Goal: Task Accomplishment & Management: Manage account settings

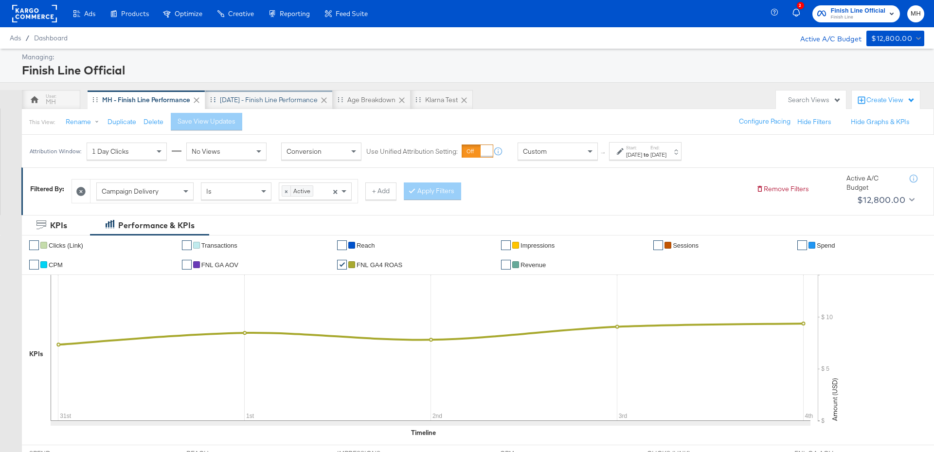
click at [287, 96] on div "[DATE] - Finish Line Performance" at bounding box center [269, 99] width 98 height 9
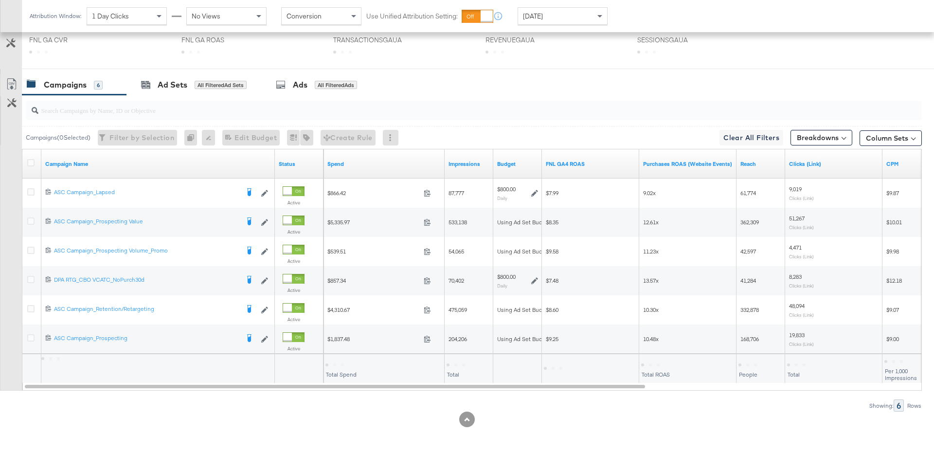
scroll to position [450, 0]
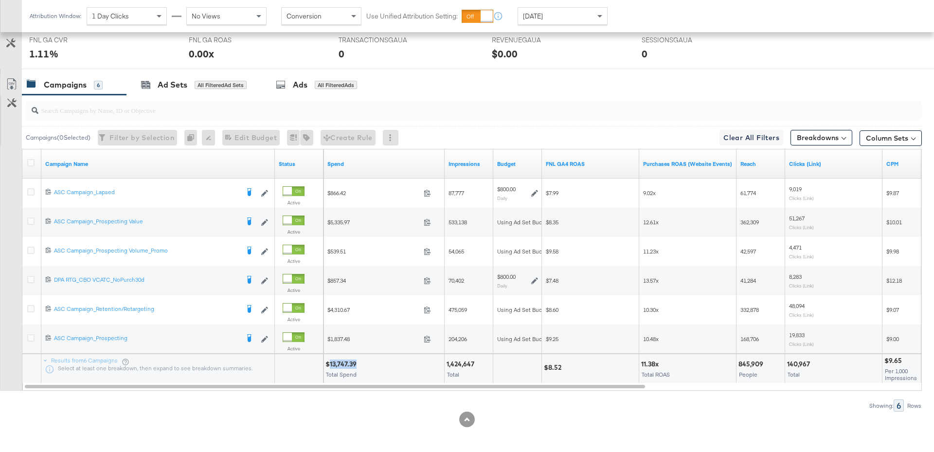
drag, startPoint x: 357, startPoint y: 358, endPoint x: 328, endPoint y: 360, distance: 28.7
click at [328, 360] on div "$13,747.39" at bounding box center [342, 363] width 34 height 9
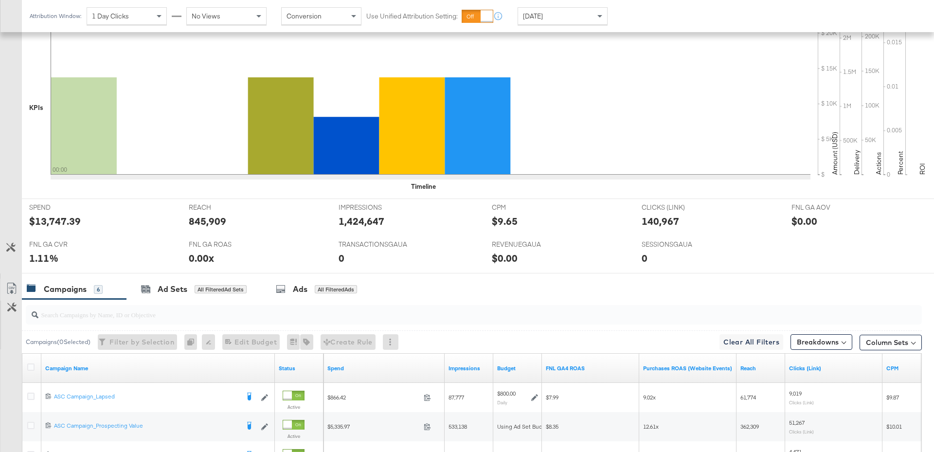
scroll to position [0, 0]
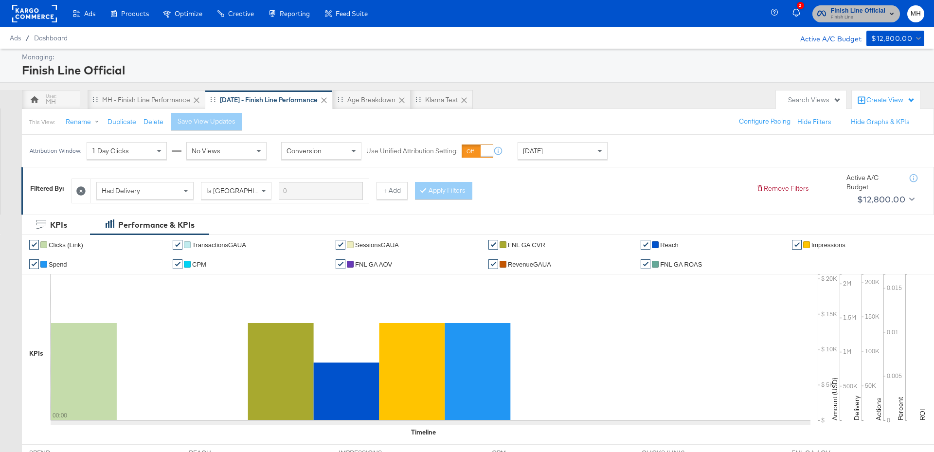
click at [873, 8] on span "Finish Line Official" at bounding box center [858, 11] width 54 height 10
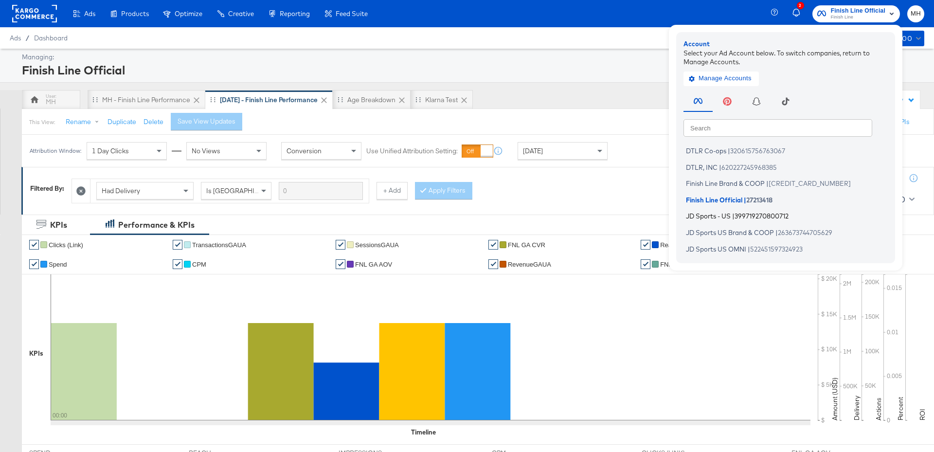
click at [734, 215] on span "|" at bounding box center [733, 216] width 2 height 8
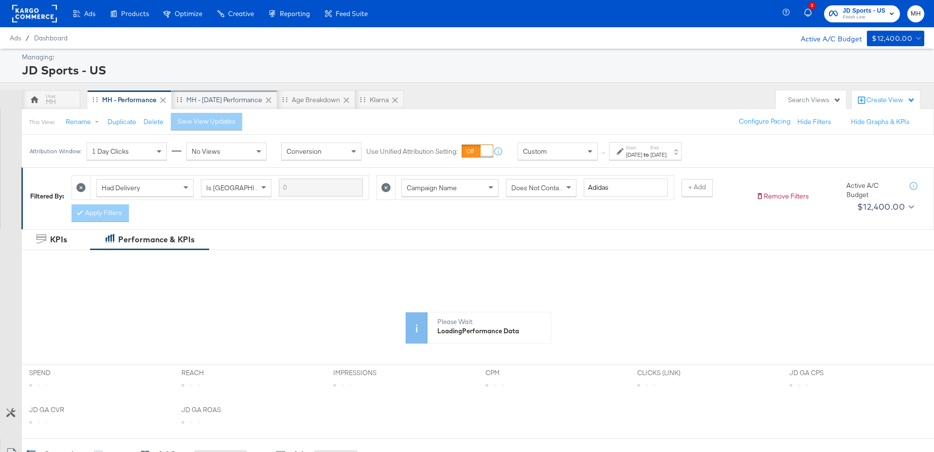
click at [235, 102] on div "MH - [DATE] Performance" at bounding box center [224, 99] width 76 height 9
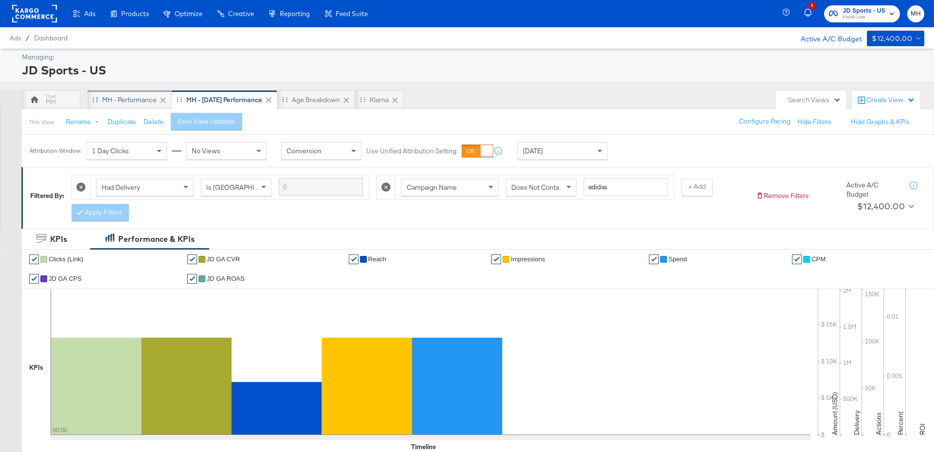
click at [146, 106] on div "MH - Performance" at bounding box center [130, 99] width 84 height 19
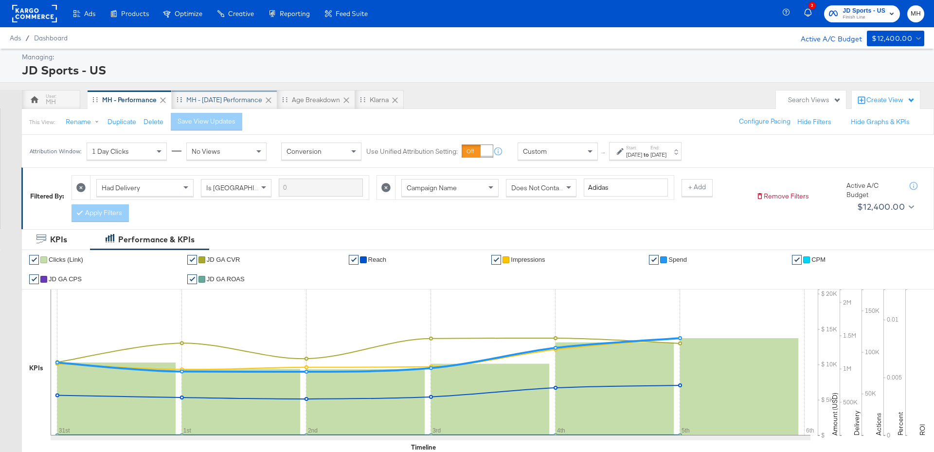
click at [249, 100] on div "MH - [DATE] Performance" at bounding box center [224, 99] width 76 height 9
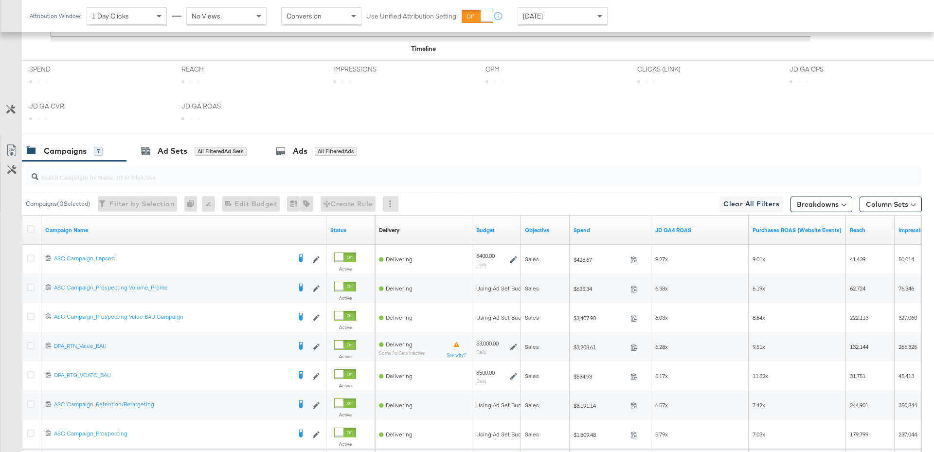
scroll to position [493, 0]
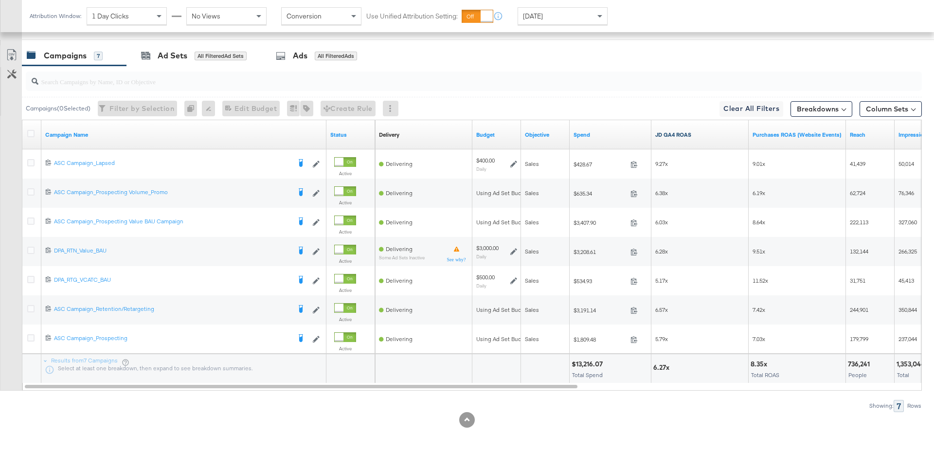
click at [703, 131] on link "JD GA4 ROAS" at bounding box center [699, 135] width 89 height 8
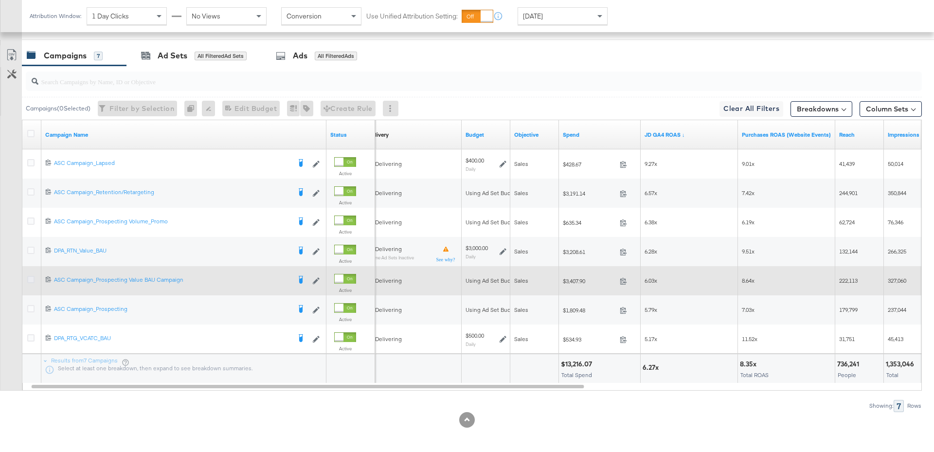
click at [32, 276] on icon at bounding box center [30, 279] width 7 height 7
click at [0, 0] on input "checkbox" at bounding box center [0, 0] width 0 height 0
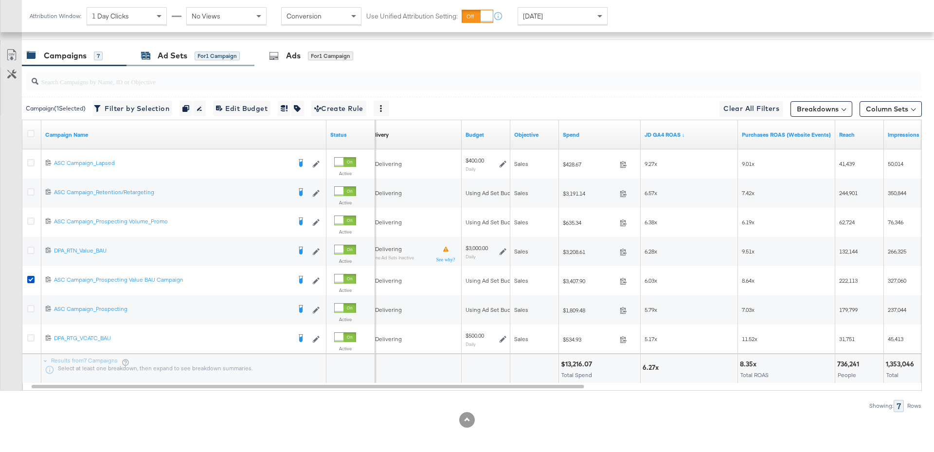
click at [176, 57] on div "Ad Sets" at bounding box center [173, 55] width 30 height 11
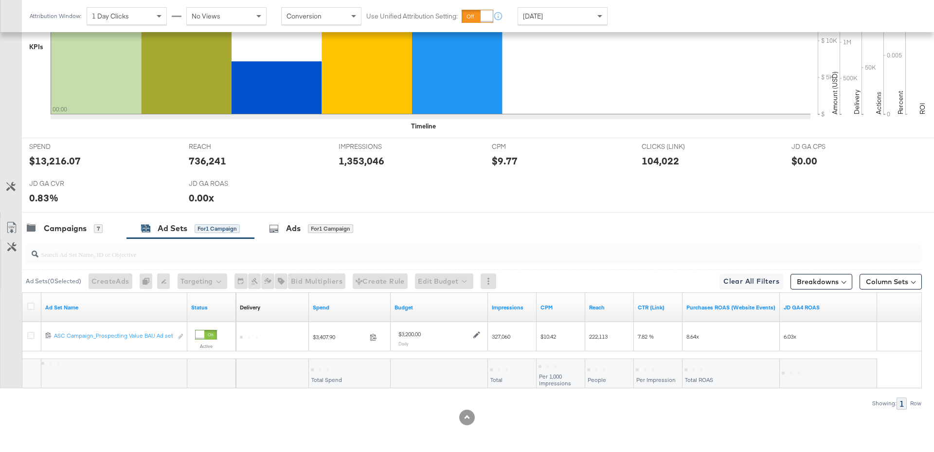
scroll to position [318, 0]
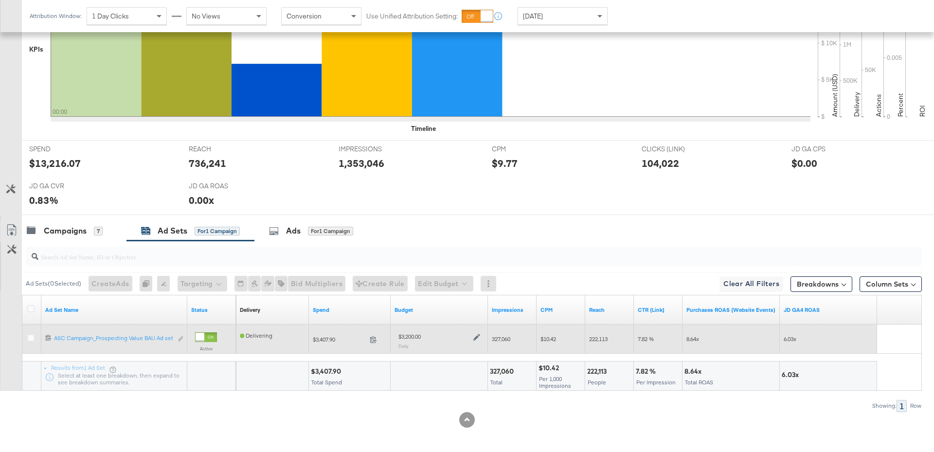
click at [476, 334] on icon at bounding box center [476, 337] width 7 height 7
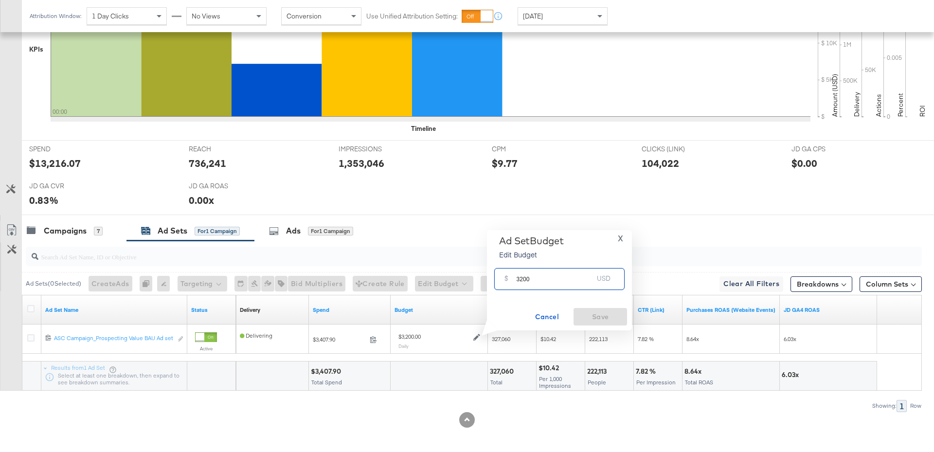
drag, startPoint x: 530, startPoint y: 282, endPoint x: 510, endPoint y: 282, distance: 19.9
click at [510, 282] on div "$ 3200 USD" at bounding box center [559, 279] width 130 height 22
type input "2000"
click at [602, 319] on span "Save" at bounding box center [600, 317] width 46 height 12
click at [96, 227] on div "7" at bounding box center [98, 231] width 9 height 9
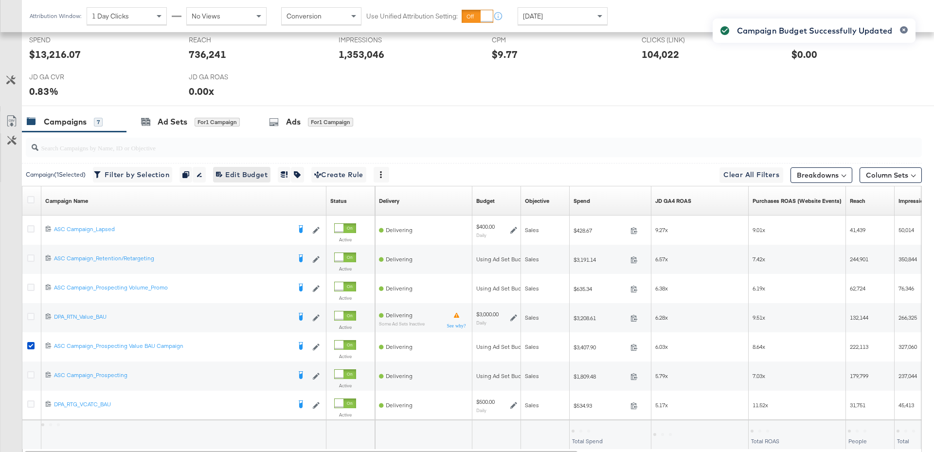
scroll to position [428, 0]
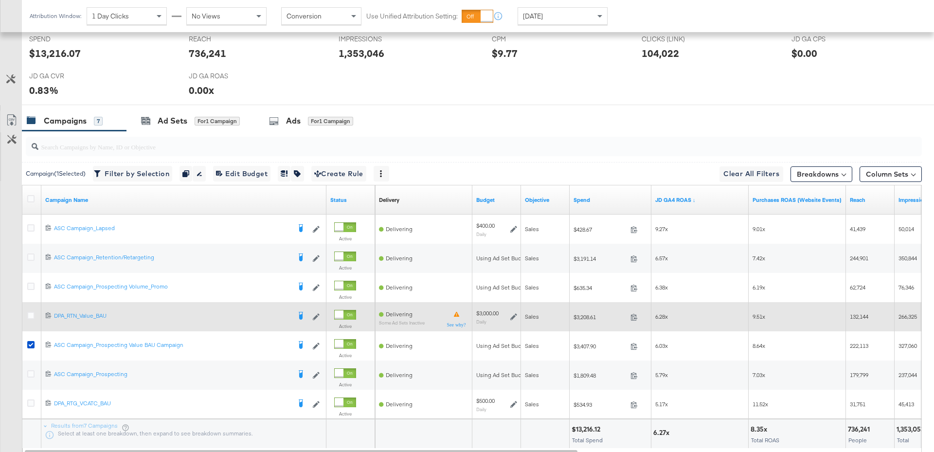
click at [513, 314] on icon at bounding box center [513, 316] width 7 height 7
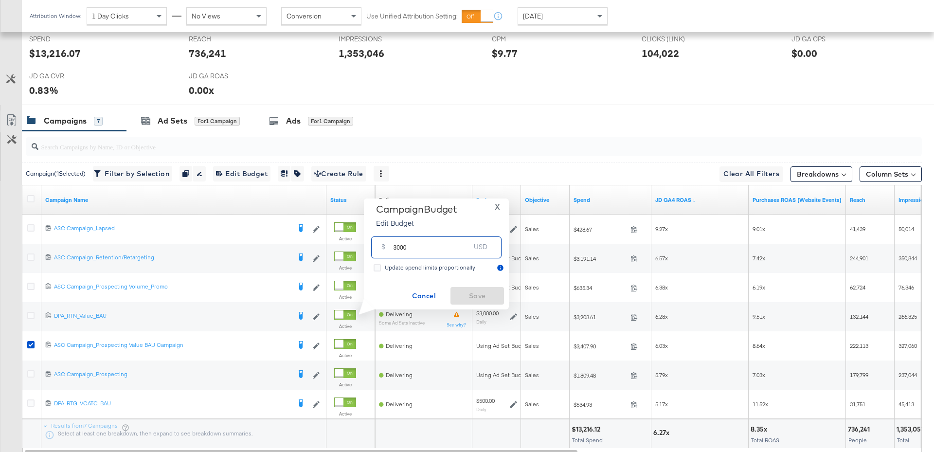
drag, startPoint x: 407, startPoint y: 248, endPoint x: 389, endPoint y: 248, distance: 17.5
click at [389, 248] on div "$ 3000 USD" at bounding box center [436, 247] width 130 height 22
type input "2"
type input "1900"
click at [479, 296] on span "Save" at bounding box center [477, 296] width 46 height 12
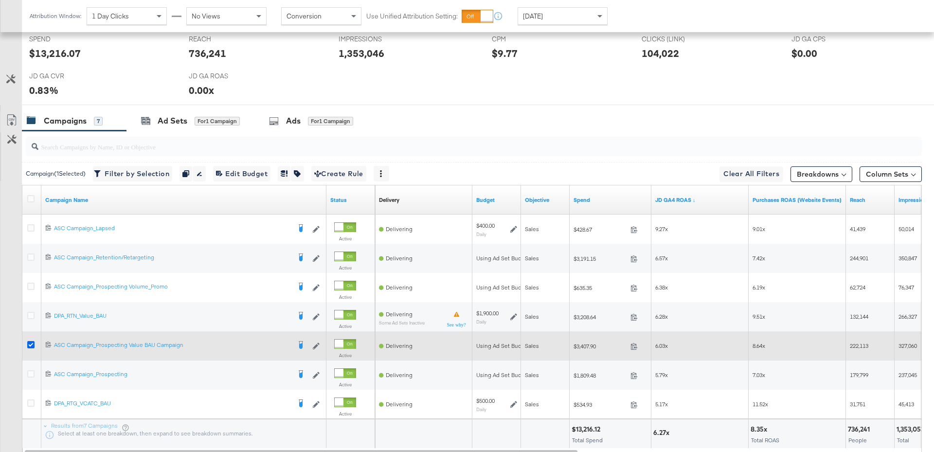
click at [30, 343] on icon at bounding box center [30, 344] width 7 height 7
click at [0, 0] on input "checkbox" at bounding box center [0, 0] width 0 height 0
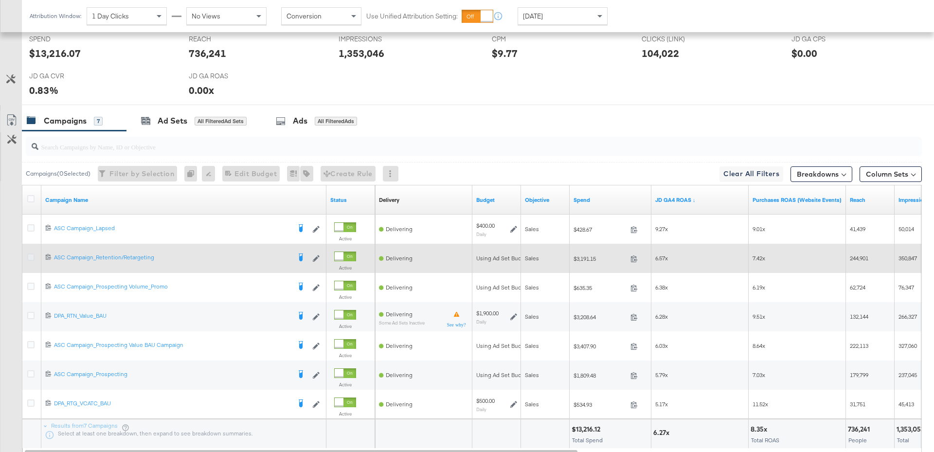
click at [31, 256] on icon at bounding box center [30, 256] width 7 height 7
click at [0, 0] on input "checkbox" at bounding box center [0, 0] width 0 height 0
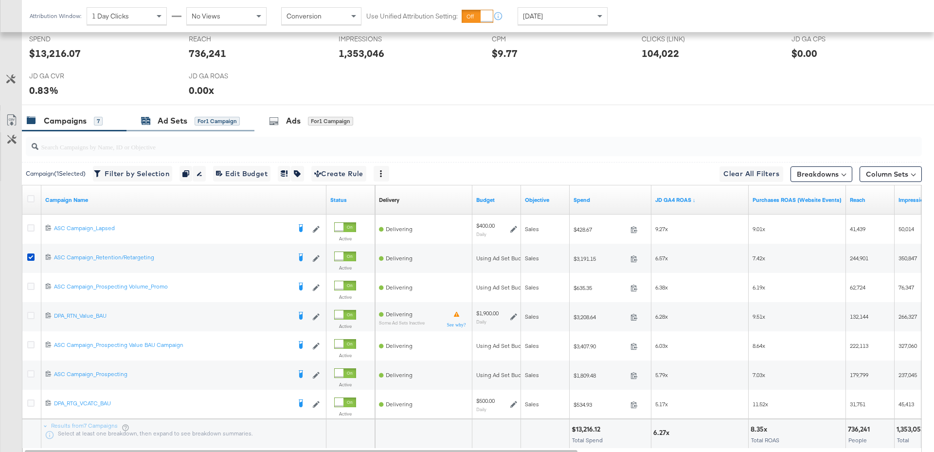
click at [215, 119] on div "for 1 Campaign" at bounding box center [217, 121] width 45 height 9
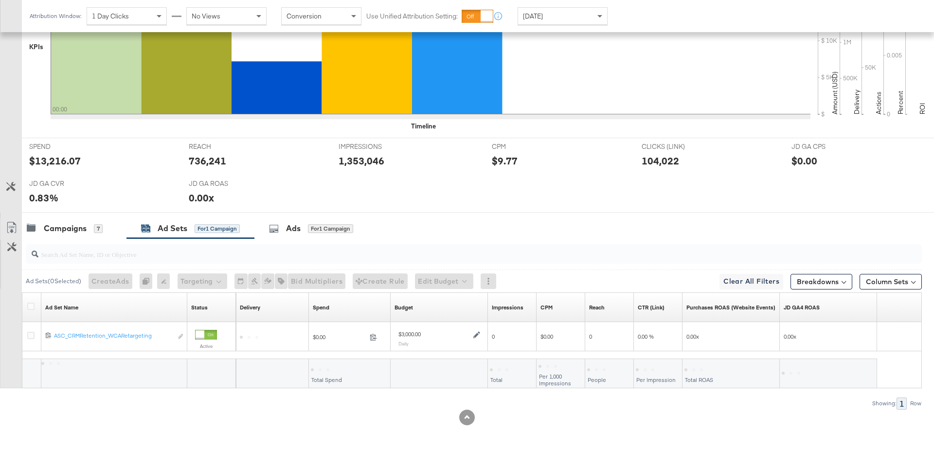
scroll to position [318, 0]
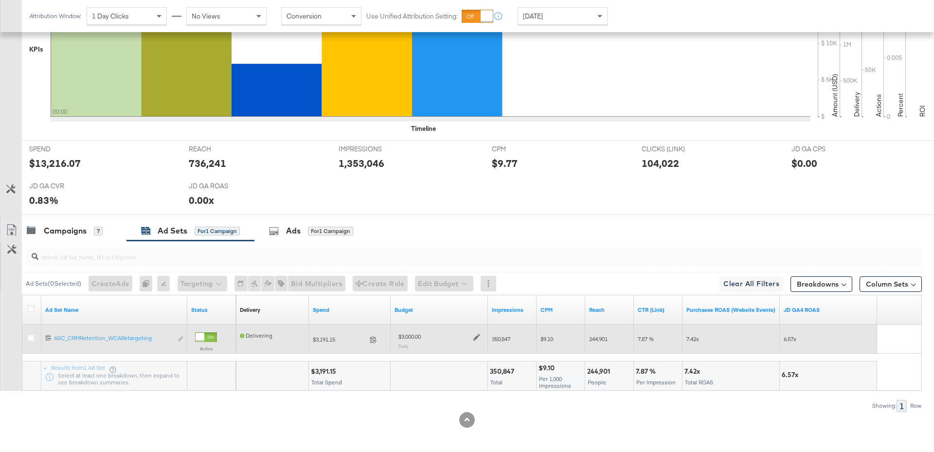
click at [478, 334] on icon at bounding box center [476, 337] width 7 height 7
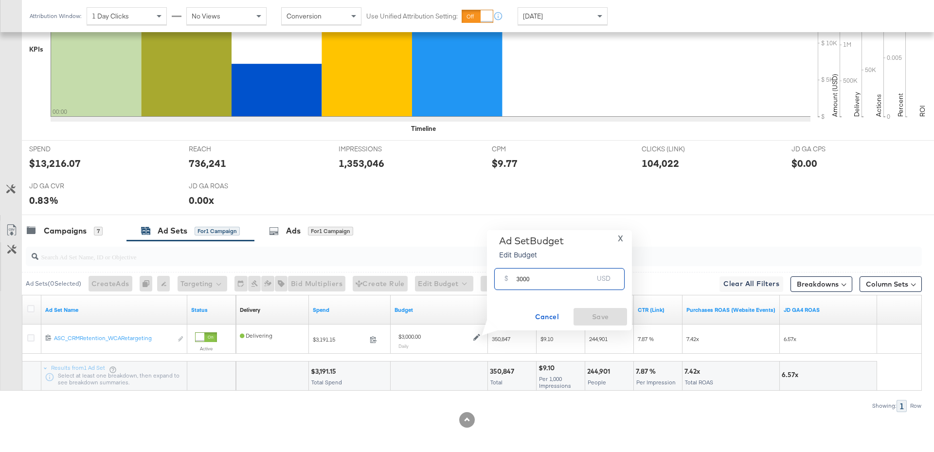
drag, startPoint x: 534, startPoint y: 280, endPoint x: 515, endPoint y: 280, distance: 19.0
click at [516, 280] on input "3000" at bounding box center [554, 275] width 77 height 21
type input "2000"
click at [605, 320] on span "Save" at bounding box center [600, 317] width 46 height 12
click at [91, 230] on div "Campaigns 7" at bounding box center [65, 230] width 76 height 11
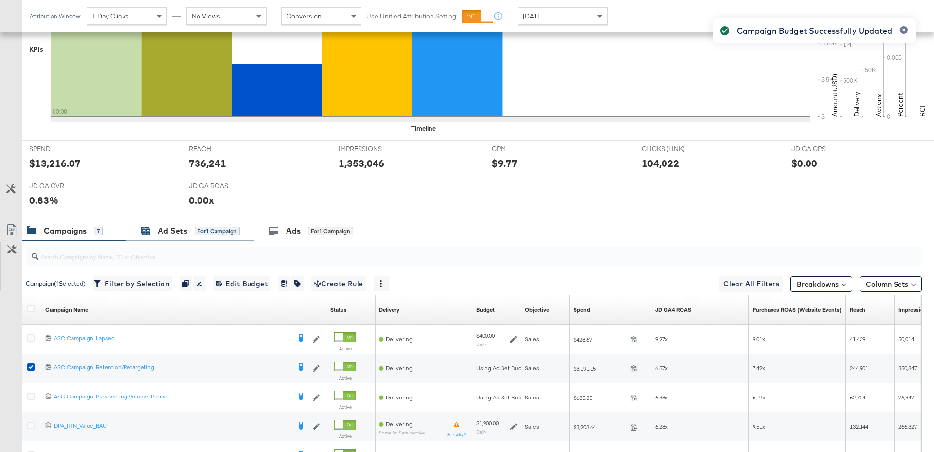
scroll to position [456, 0]
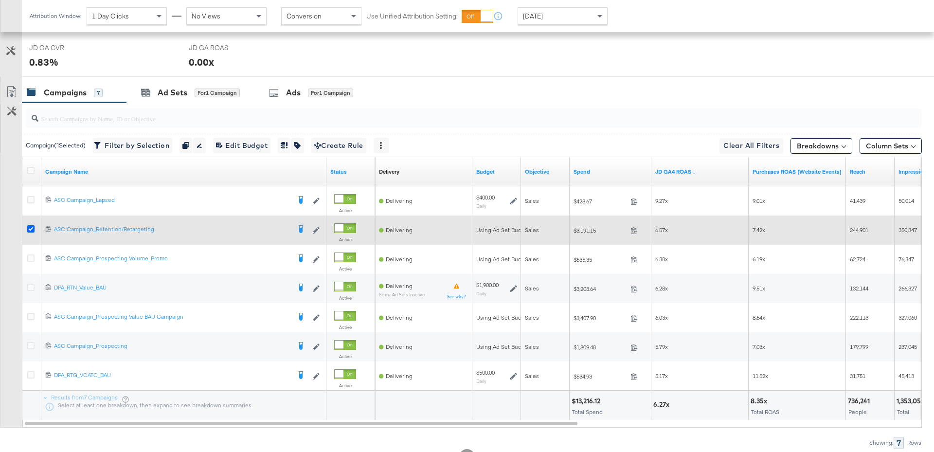
click at [32, 225] on icon at bounding box center [30, 228] width 7 height 7
click at [0, 0] on input "checkbox" at bounding box center [0, 0] width 0 height 0
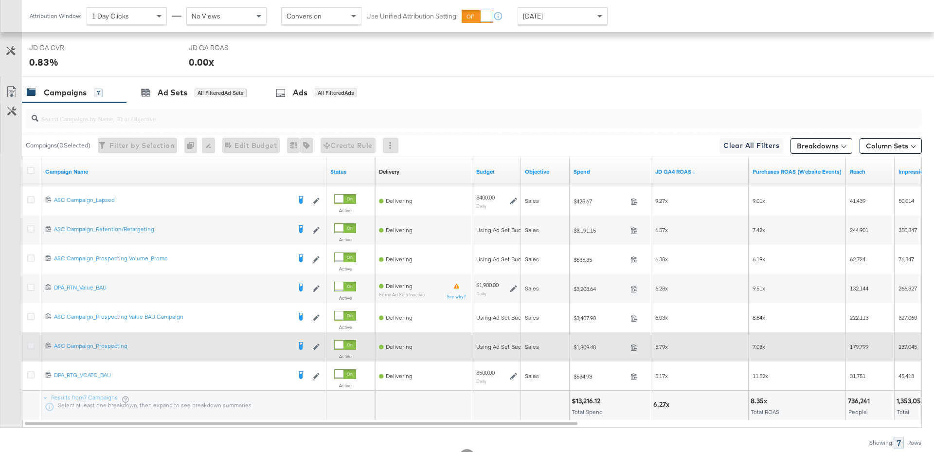
click at [32, 344] on icon at bounding box center [30, 345] width 7 height 7
click at [0, 0] on input "checkbox" at bounding box center [0, 0] width 0 height 0
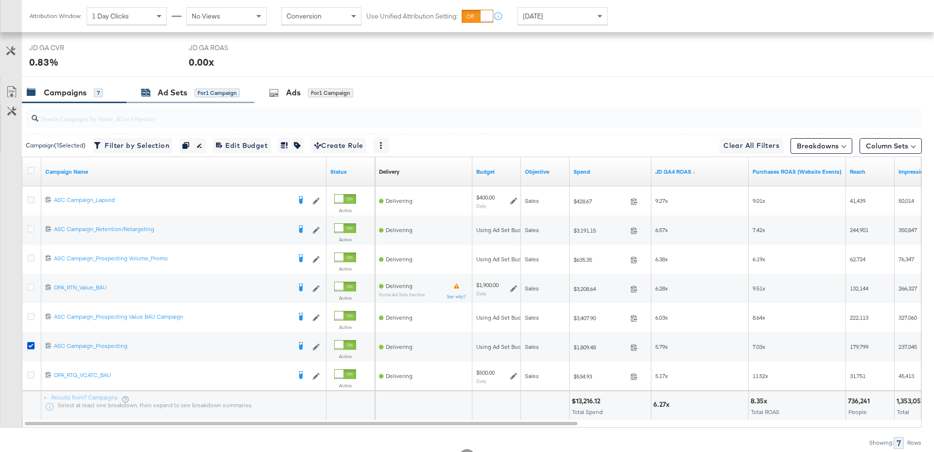
click at [182, 95] on div "Ad Sets" at bounding box center [173, 92] width 30 height 11
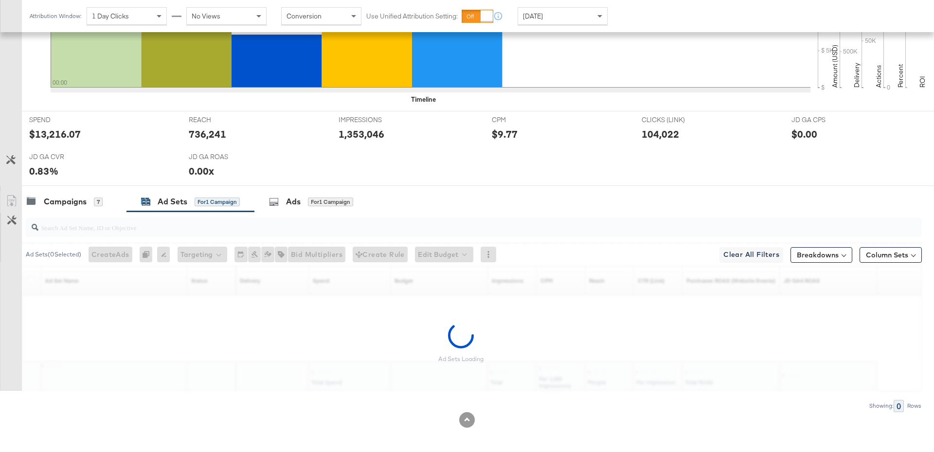
scroll to position [318, 0]
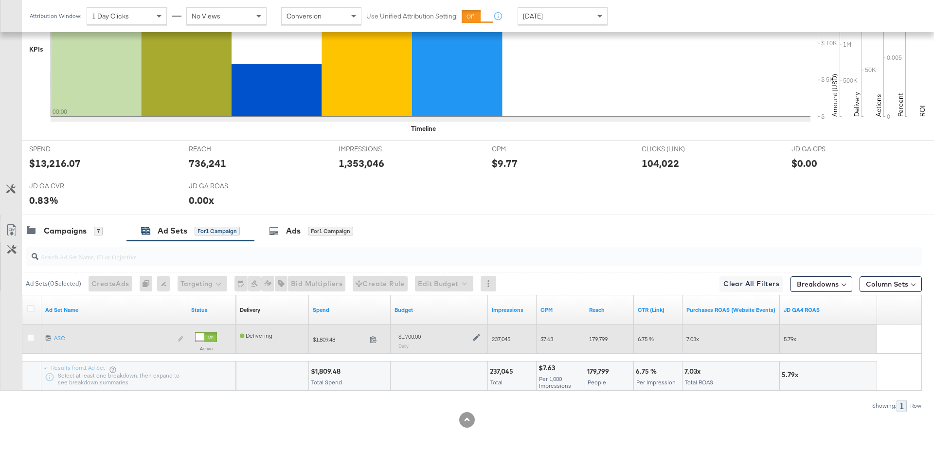
click at [476, 335] on icon at bounding box center [476, 337] width 7 height 7
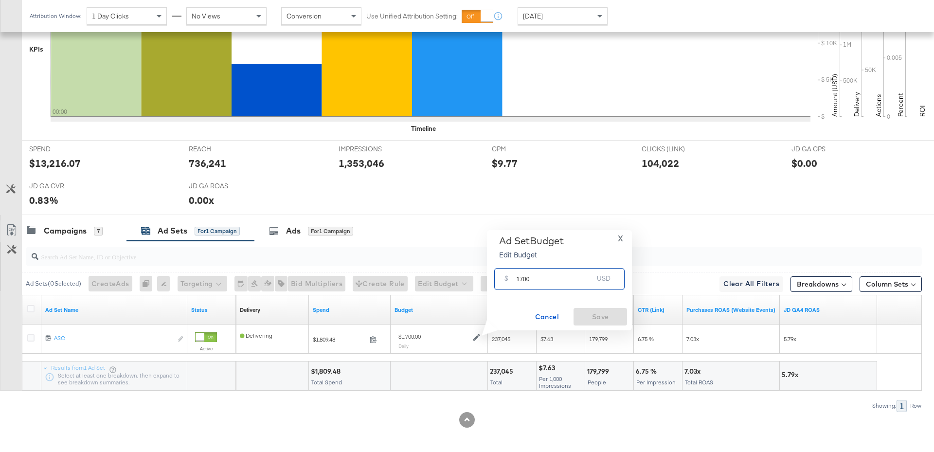
drag, startPoint x: 531, startPoint y: 281, endPoint x: 514, endPoint y: 281, distance: 16.5
click at [514, 281] on div "$ 1700 USD" at bounding box center [559, 279] width 130 height 22
type input "1300"
click at [609, 314] on span "Save" at bounding box center [600, 317] width 46 height 12
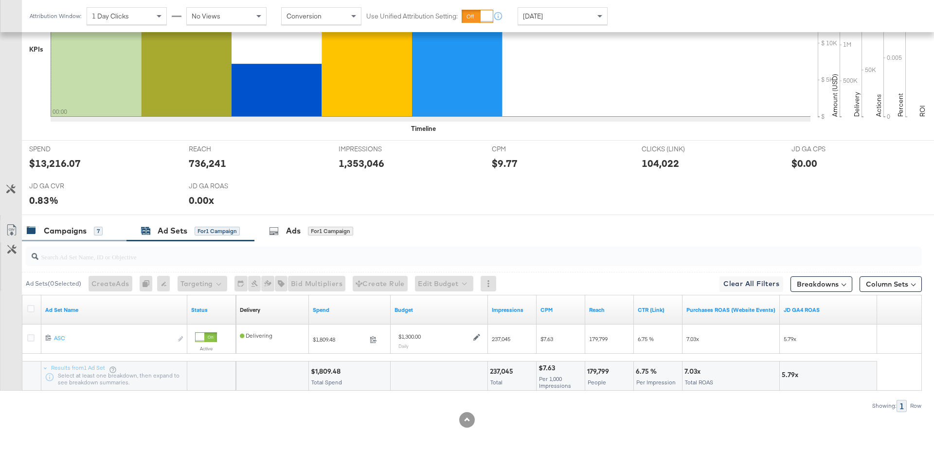
click at [82, 229] on div "Campaigns" at bounding box center [65, 230] width 43 height 11
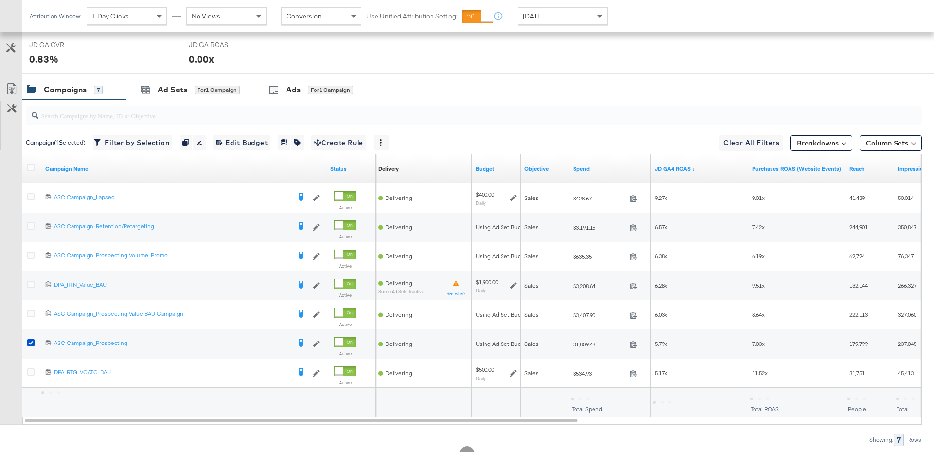
scroll to position [472, 0]
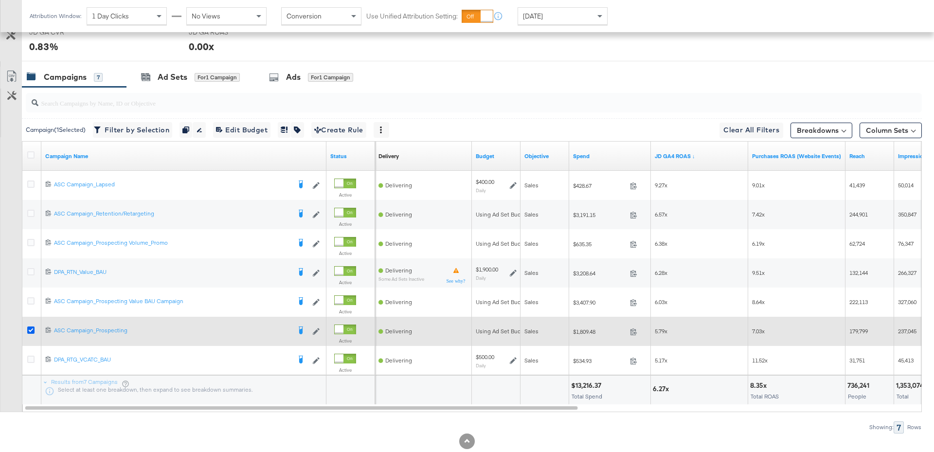
click at [30, 326] on icon at bounding box center [30, 329] width 7 height 7
click at [0, 0] on input "checkbox" at bounding box center [0, 0] width 0 height 0
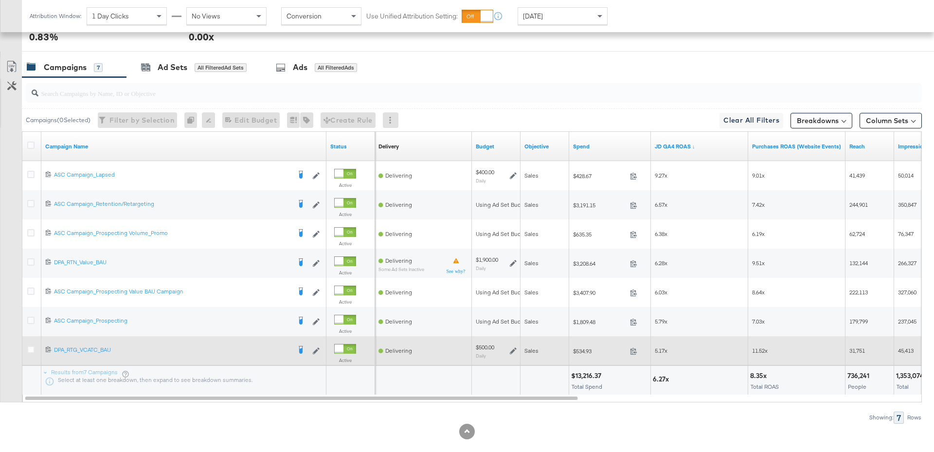
scroll to position [479, 0]
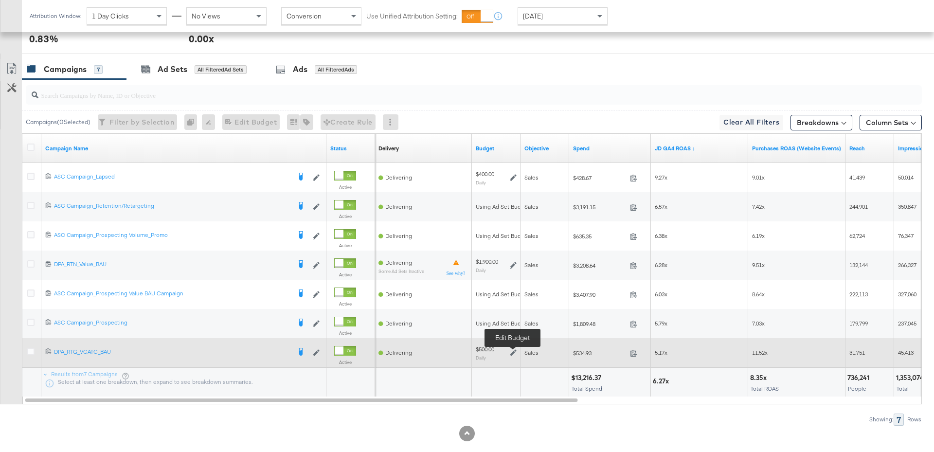
click at [513, 352] on icon at bounding box center [513, 352] width 7 height 7
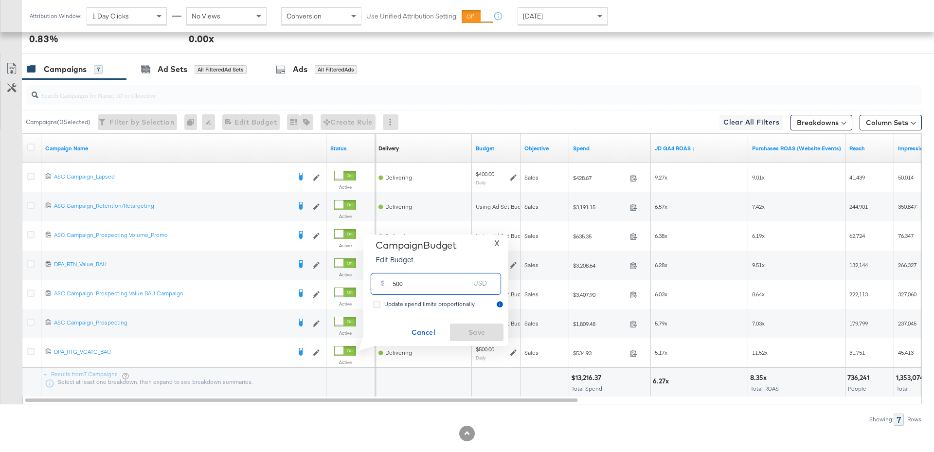
drag, startPoint x: 407, startPoint y: 286, endPoint x: 387, endPoint y: 285, distance: 20.0
click at [386, 285] on div "$ 500 USD" at bounding box center [436, 284] width 130 height 22
type input "400"
click at [476, 332] on span "Save" at bounding box center [477, 332] width 46 height 12
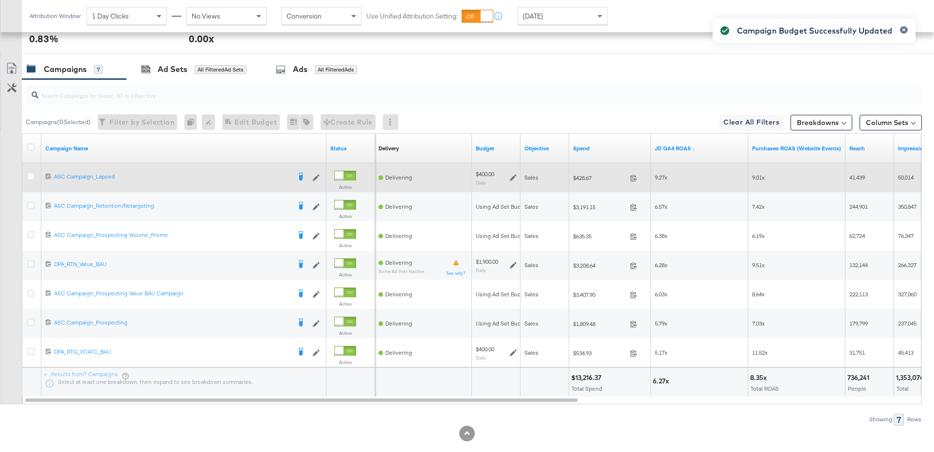
click at [514, 175] on icon at bounding box center [513, 177] width 7 height 7
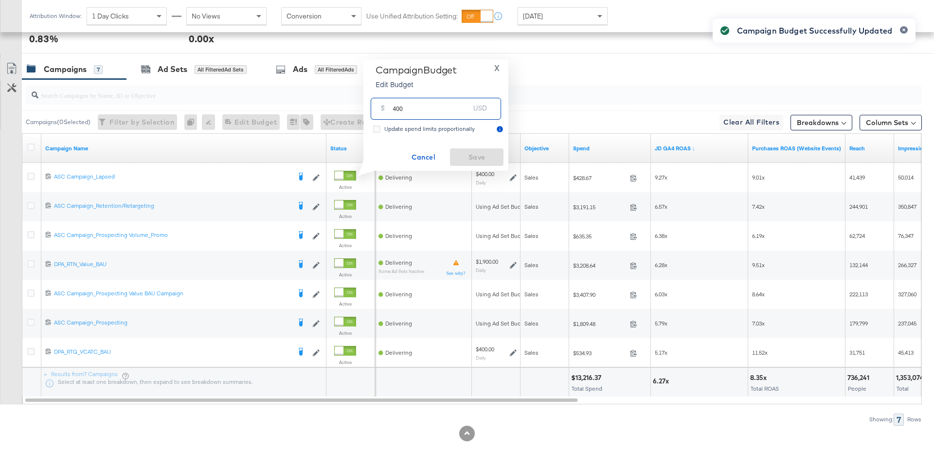
drag, startPoint x: 404, startPoint y: 113, endPoint x: 389, endPoint y: 109, distance: 14.6
click at [389, 109] on div "$ 400 USD" at bounding box center [436, 109] width 130 height 22
type input "600"
click at [475, 165] on button "Save" at bounding box center [476, 157] width 53 height 18
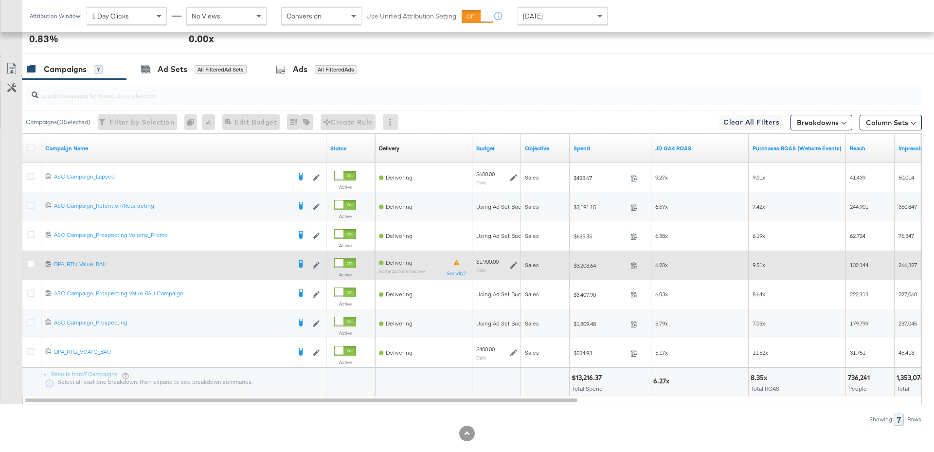
scroll to position [0, 0]
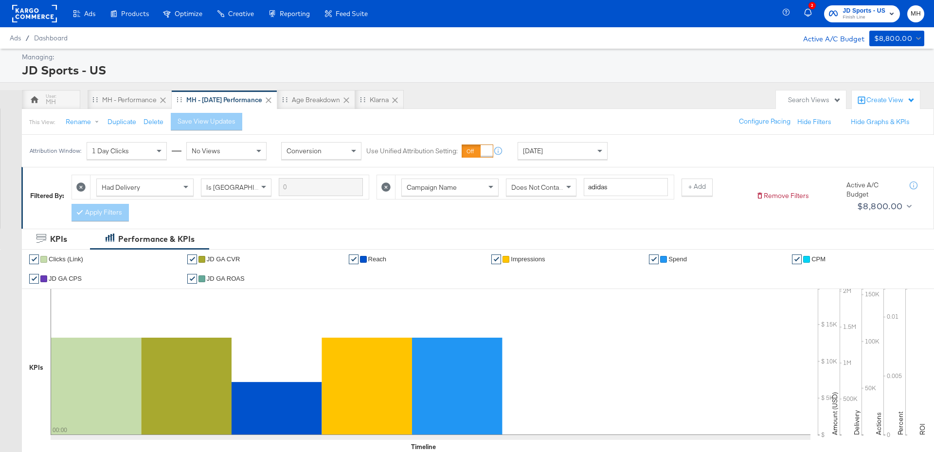
click at [884, 18] on span "Finish Line" at bounding box center [863, 18] width 43 height 8
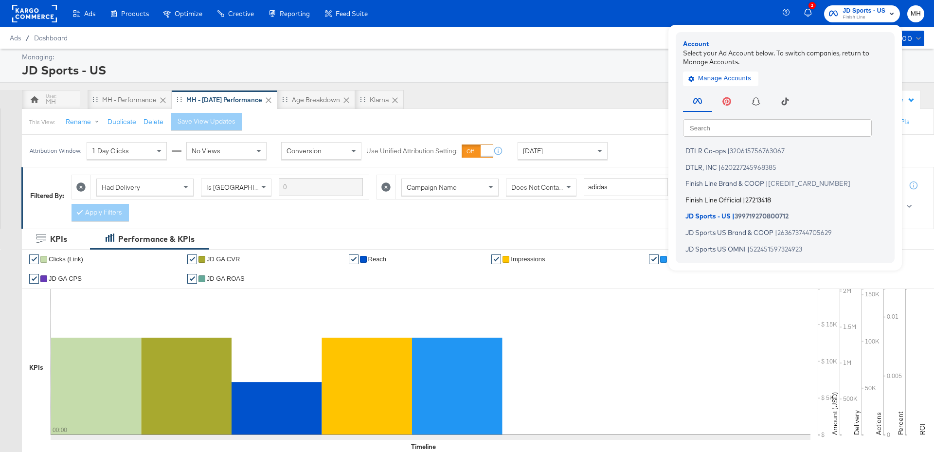
click at [722, 201] on span "Finish Line Official" at bounding box center [713, 199] width 56 height 8
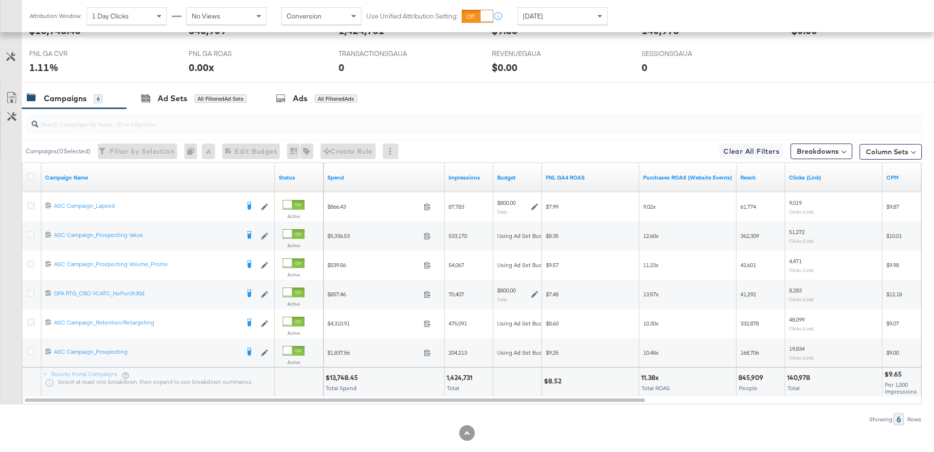
scroll to position [450, 0]
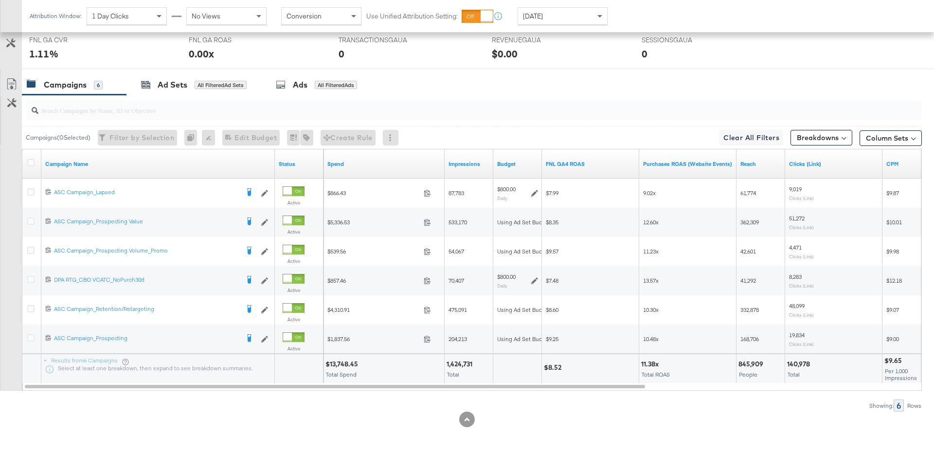
click at [602, 157] on div "FNL GA4 ROAS" at bounding box center [590, 164] width 97 height 16
click at [599, 160] on link "FNL GA4 ROAS" at bounding box center [590, 164] width 89 height 8
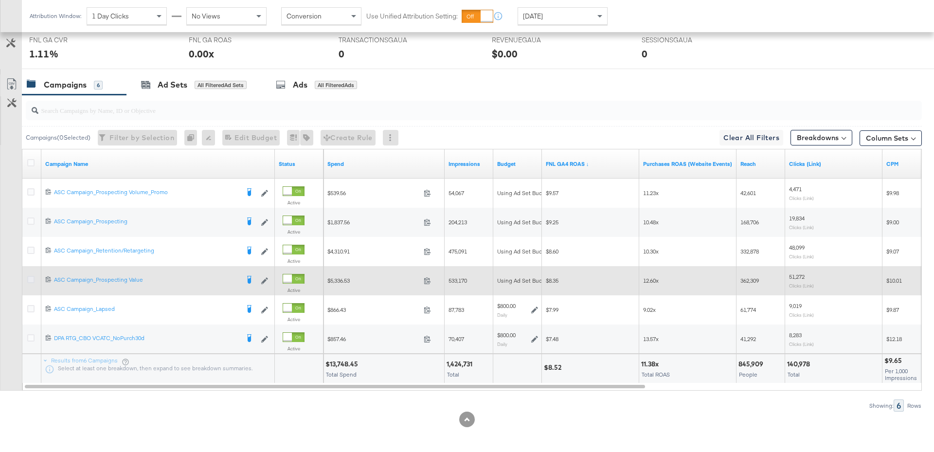
click at [27, 276] on icon at bounding box center [30, 279] width 7 height 7
click at [0, 0] on input "checkbox" at bounding box center [0, 0] width 0 height 0
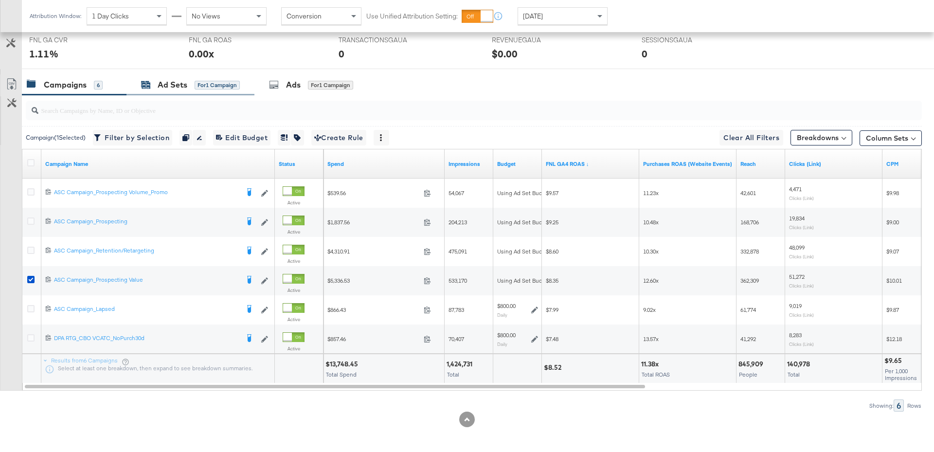
click at [168, 85] on div "Ad Sets" at bounding box center [173, 84] width 30 height 11
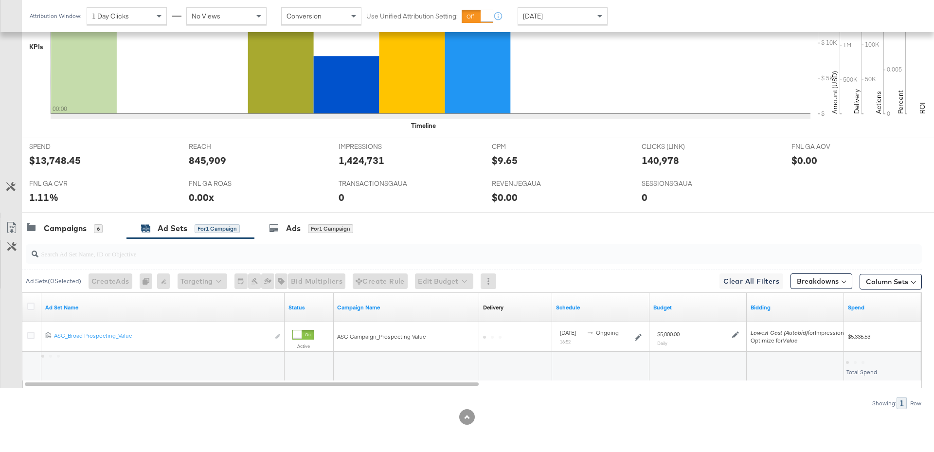
scroll to position [304, 0]
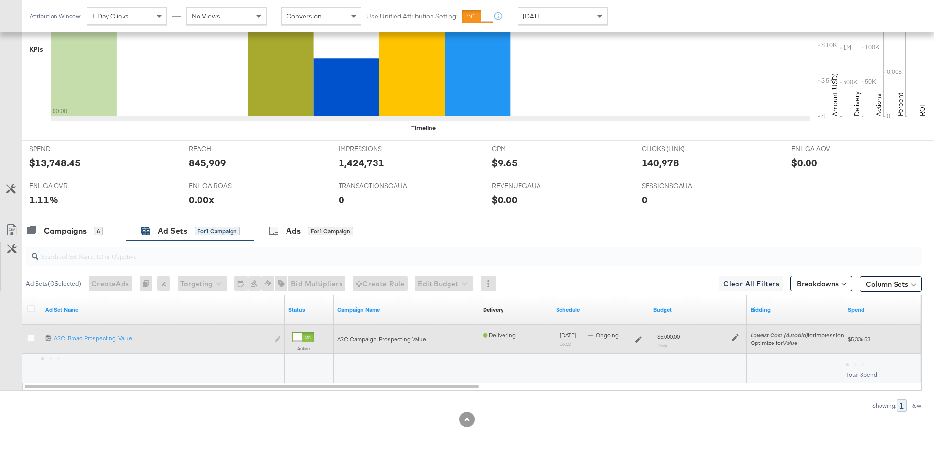
click at [737, 335] on icon at bounding box center [735, 337] width 7 height 7
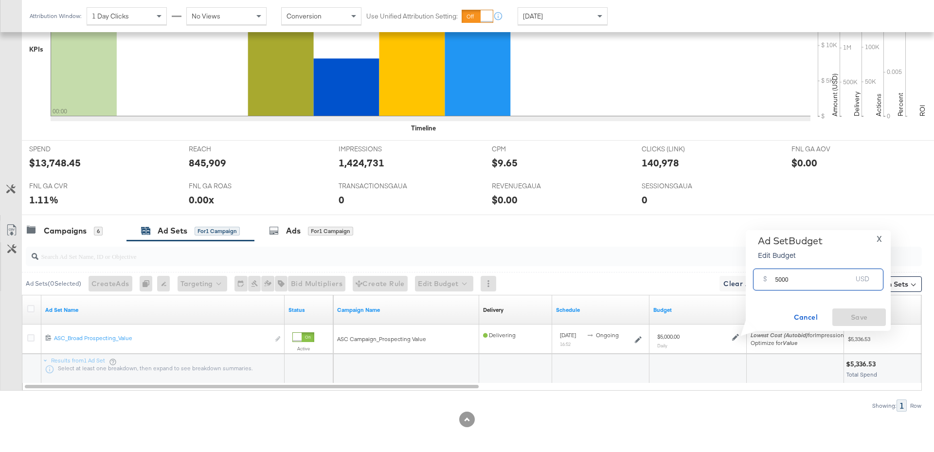
drag, startPoint x: 792, startPoint y: 281, endPoint x: 775, endPoint y: 281, distance: 17.0
click at [775, 281] on input "5000" at bounding box center [813, 275] width 77 height 21
type input "3000"
click at [867, 314] on span "Save" at bounding box center [859, 317] width 46 height 12
click at [89, 228] on div "Campaigns 6" at bounding box center [65, 230] width 76 height 11
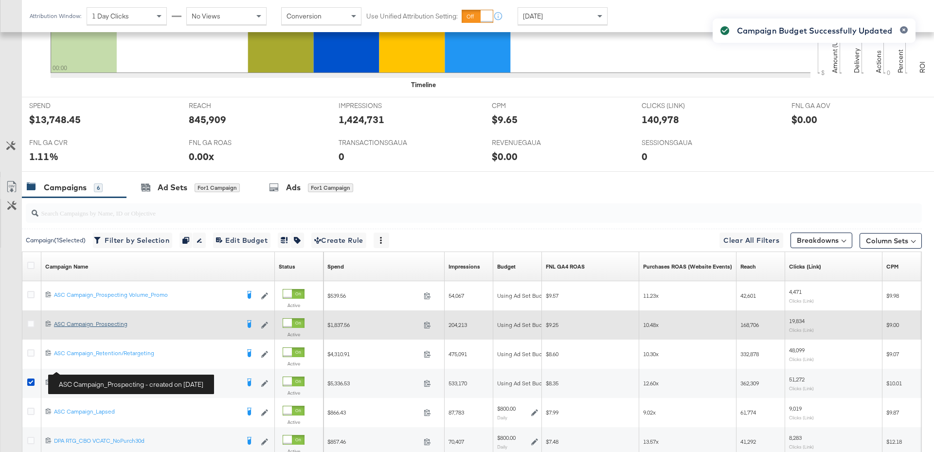
scroll to position [352, 0]
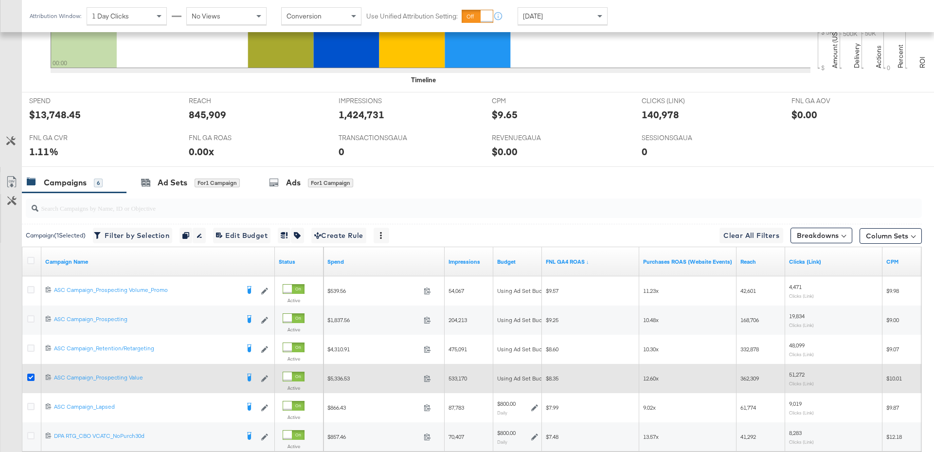
click at [31, 375] on icon at bounding box center [30, 376] width 7 height 7
click at [0, 0] on input "checkbox" at bounding box center [0, 0] width 0 height 0
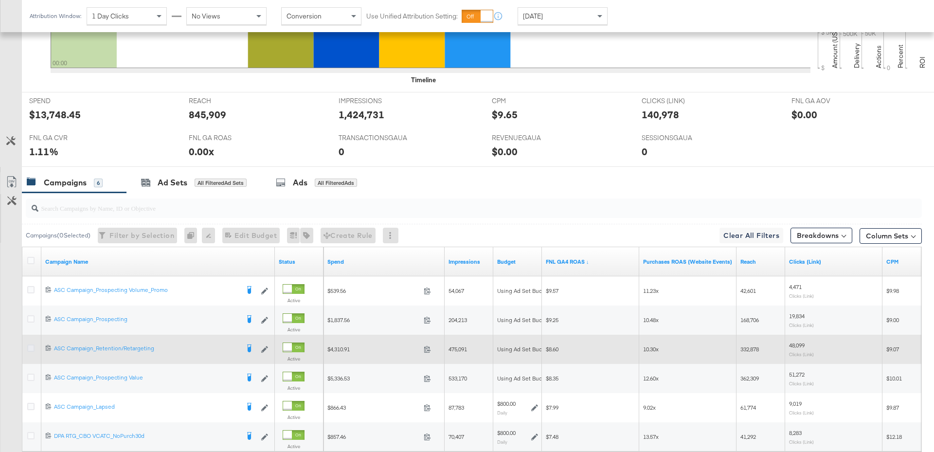
click at [30, 344] on icon at bounding box center [30, 347] width 7 height 7
click at [0, 0] on input "checkbox" at bounding box center [0, 0] width 0 height 0
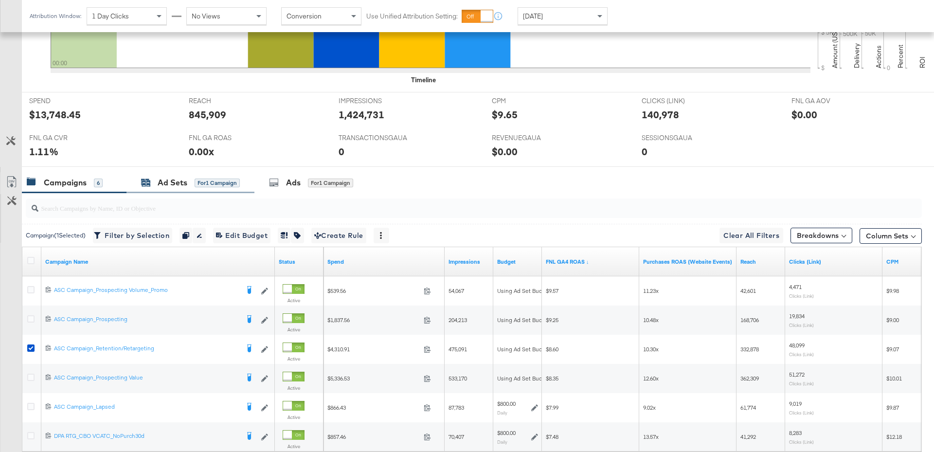
click at [163, 177] on div "Ad Sets" at bounding box center [173, 182] width 30 height 11
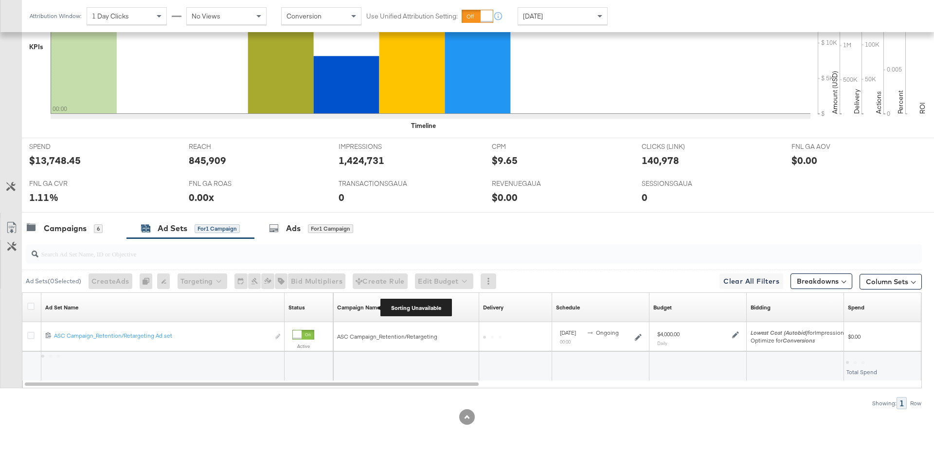
scroll to position [304, 0]
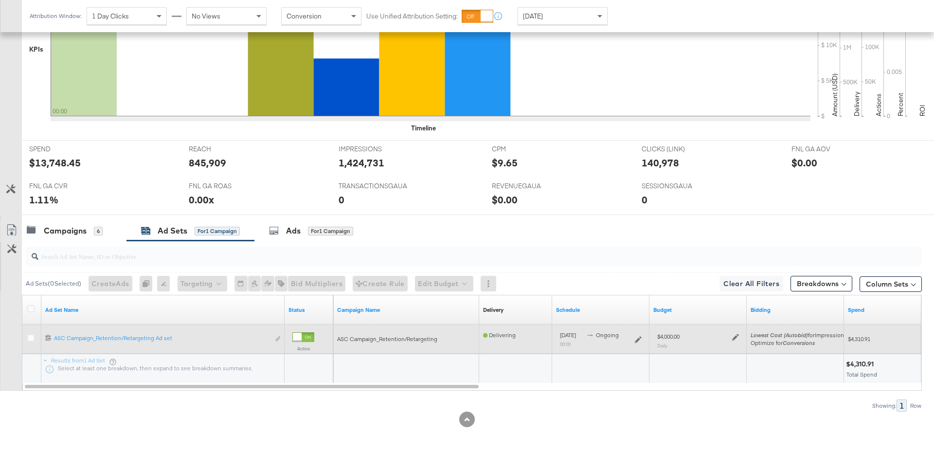
click at [734, 337] on icon at bounding box center [735, 337] width 7 height 7
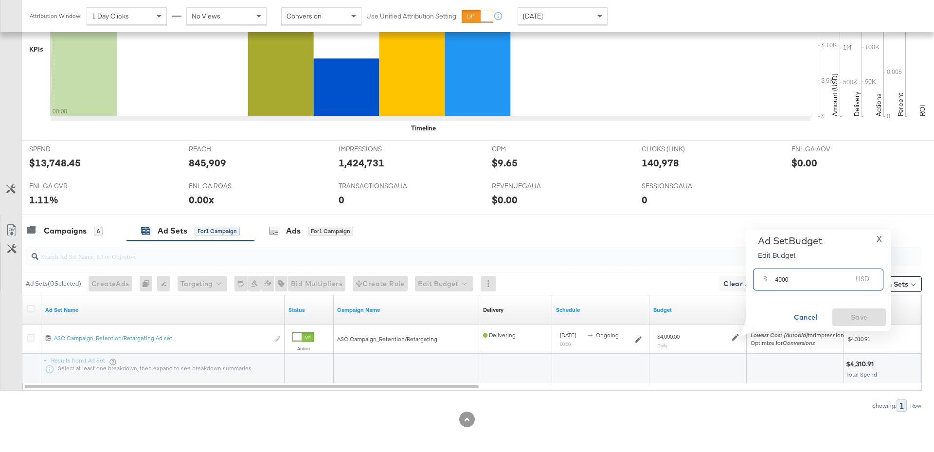
drag, startPoint x: 795, startPoint y: 280, endPoint x: 770, endPoint y: 280, distance: 25.3
click at [769, 280] on div "$ 4000 USD" at bounding box center [818, 279] width 130 height 22
type input "2000"
click at [850, 314] on span "Save" at bounding box center [859, 317] width 46 height 12
click at [95, 230] on div "6" at bounding box center [98, 231] width 9 height 9
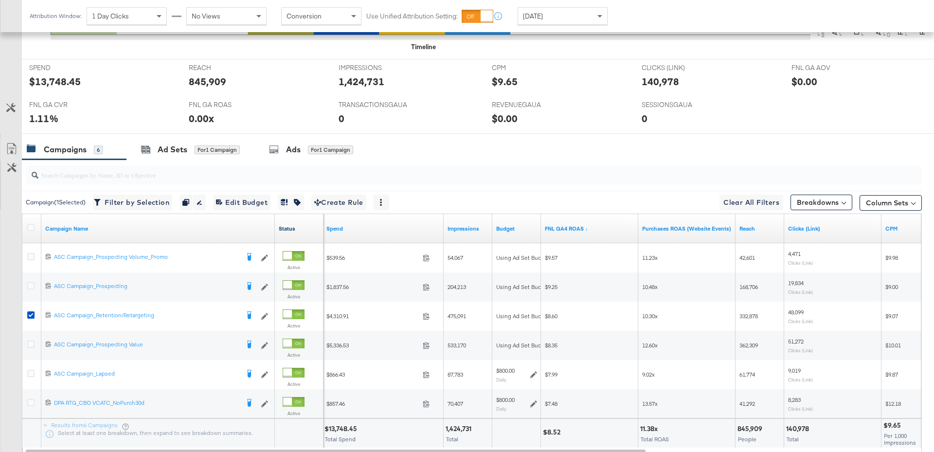
scroll to position [389, 0]
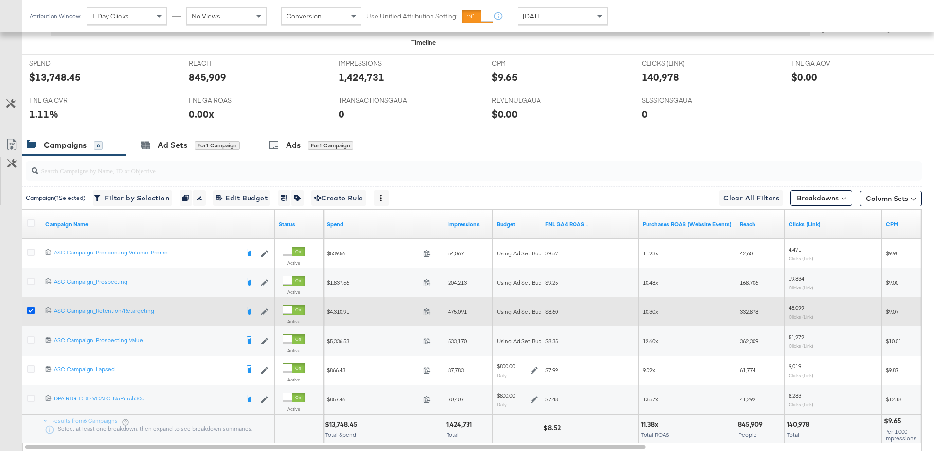
click at [30, 308] on icon at bounding box center [30, 310] width 7 height 7
click at [0, 0] on input "checkbox" at bounding box center [0, 0] width 0 height 0
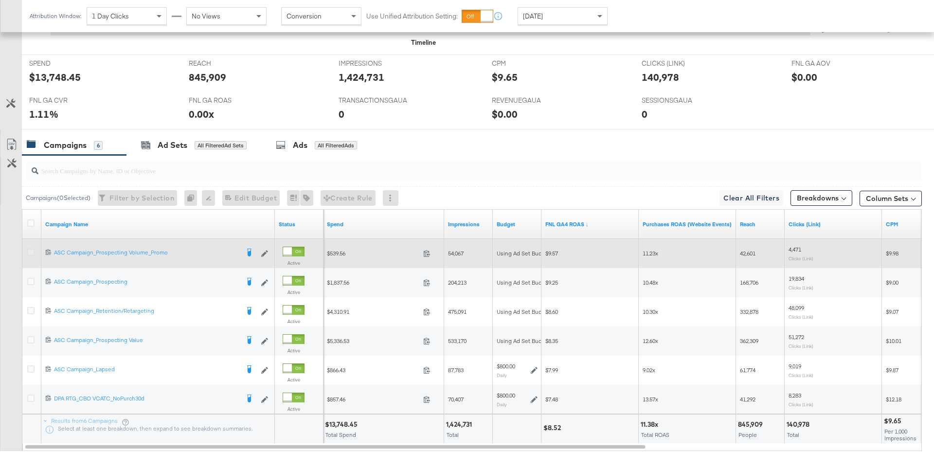
click at [32, 248] on icon at bounding box center [30, 251] width 7 height 7
click at [0, 0] on input "checkbox" at bounding box center [0, 0] width 0 height 0
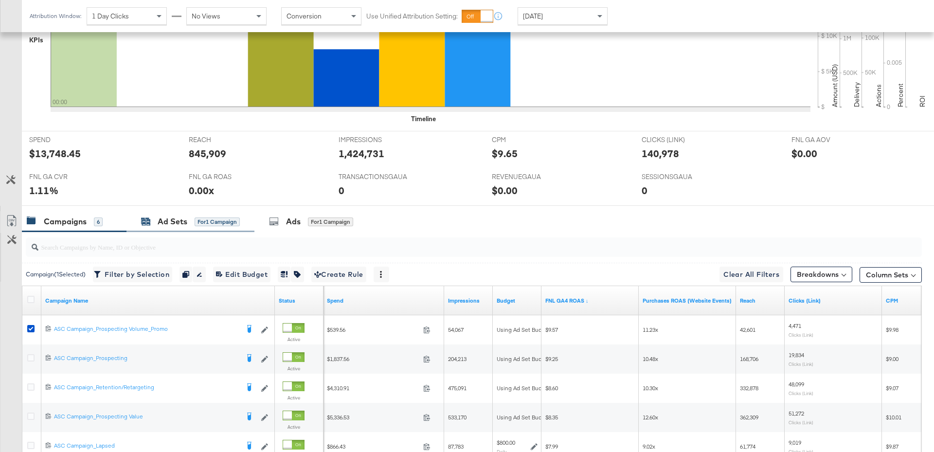
scroll to position [450, 0]
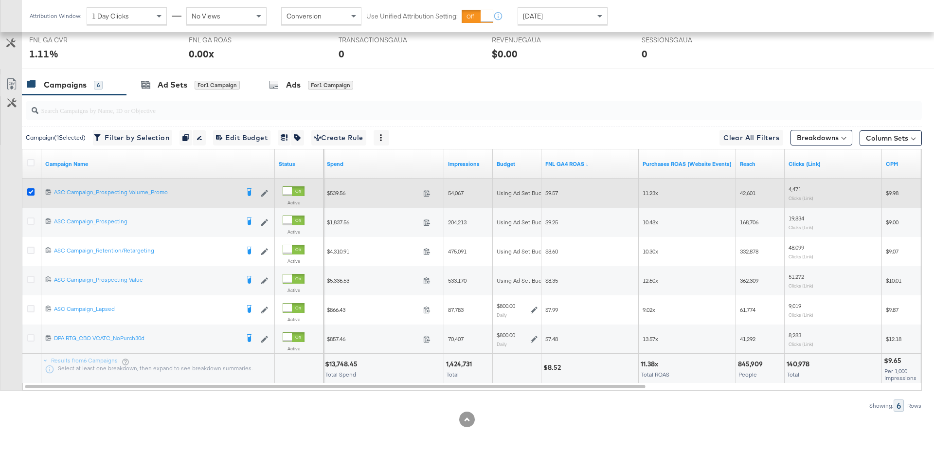
click at [32, 190] on icon at bounding box center [30, 191] width 7 height 7
click at [0, 0] on input "checkbox" at bounding box center [0, 0] width 0 height 0
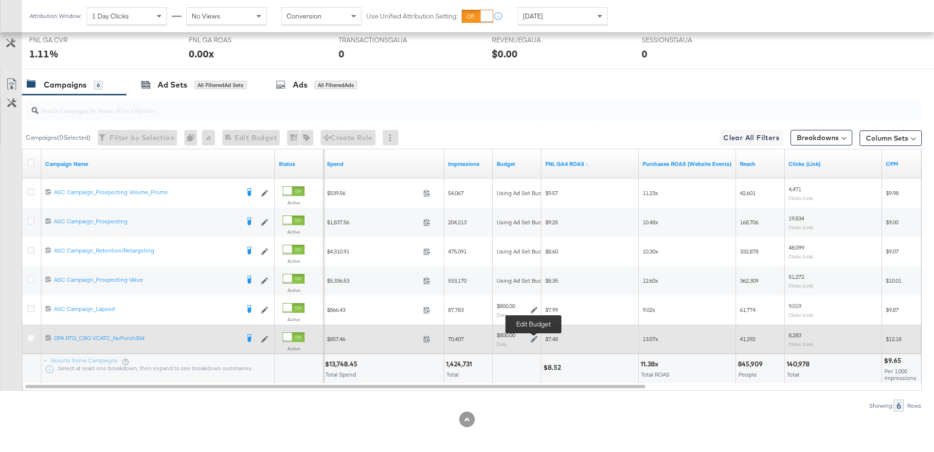
click at [533, 336] on icon at bounding box center [534, 339] width 7 height 7
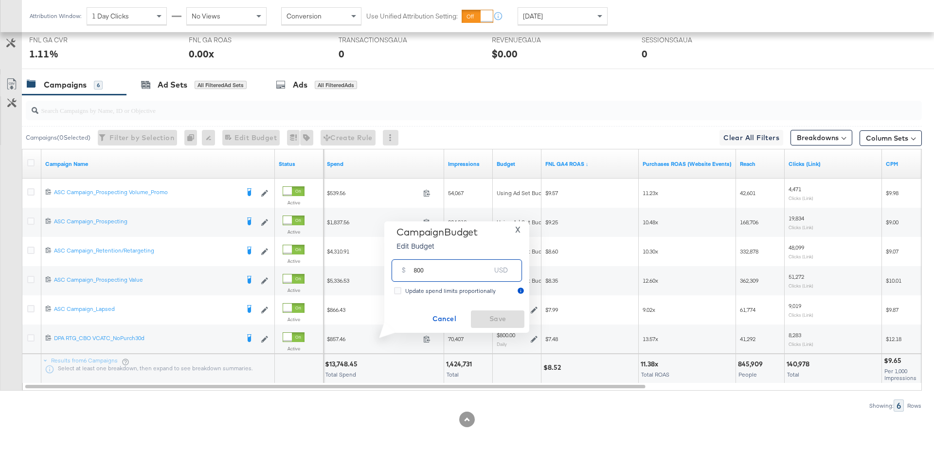
drag, startPoint x: 425, startPoint y: 270, endPoint x: 411, endPoint y: 270, distance: 14.1
click at [411, 270] on div "$ 800 USD" at bounding box center [456, 270] width 130 height 22
type input "500"
click at [493, 318] on span "Save" at bounding box center [498, 319] width 46 height 12
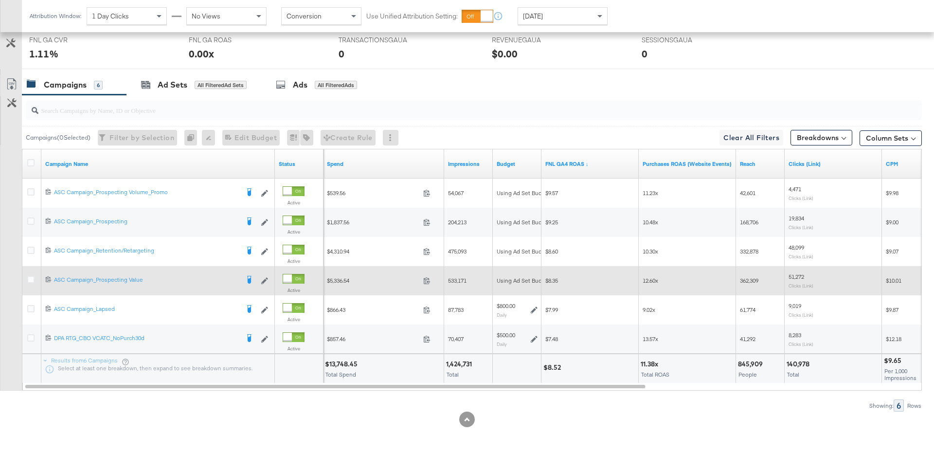
click at [30, 273] on div at bounding box center [32, 281] width 18 height 18
click at [30, 279] on icon at bounding box center [30, 279] width 7 height 7
click at [0, 0] on input "checkbox" at bounding box center [0, 0] width 0 height 0
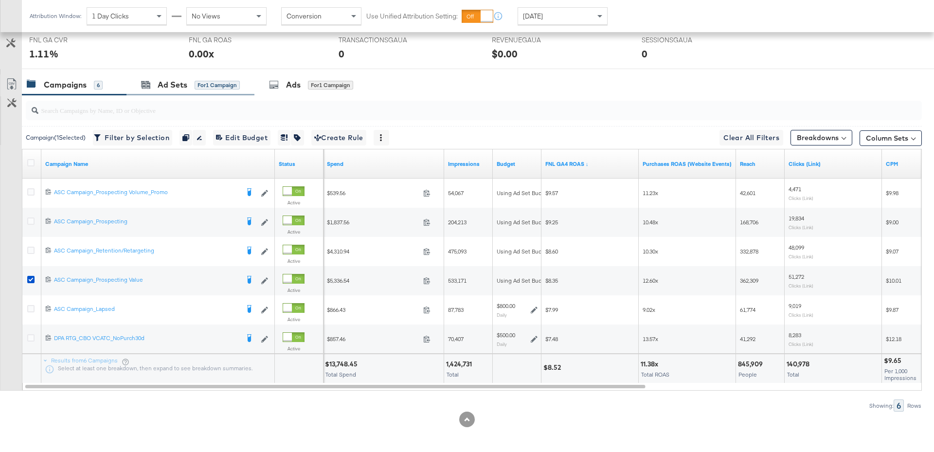
click at [177, 89] on div "Ad Sets for 1 Campaign" at bounding box center [190, 84] width 128 height 21
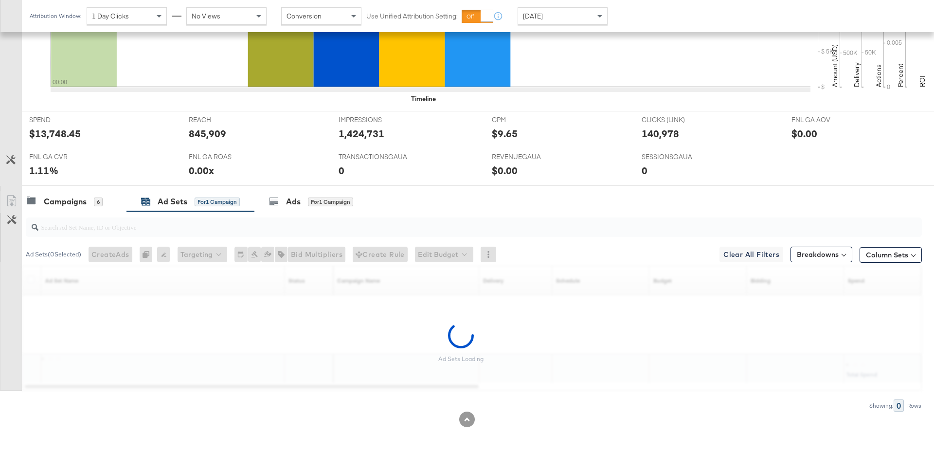
scroll to position [304, 0]
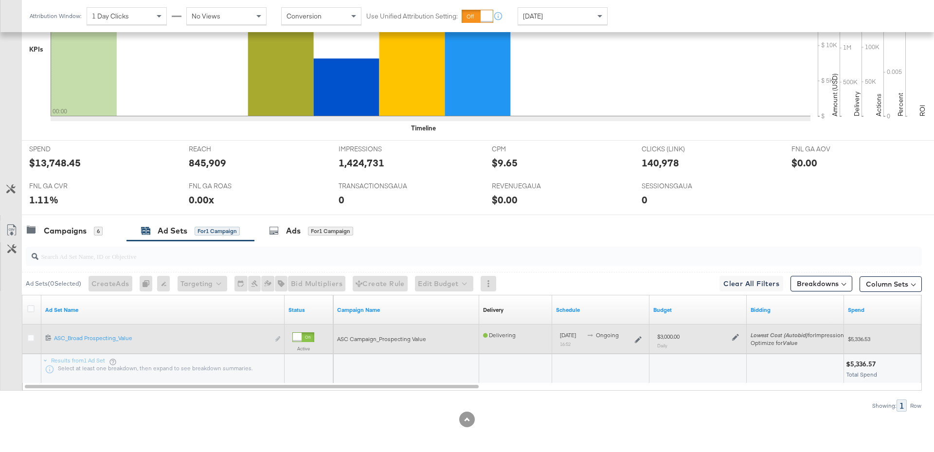
click at [733, 337] on icon at bounding box center [735, 337] width 7 height 7
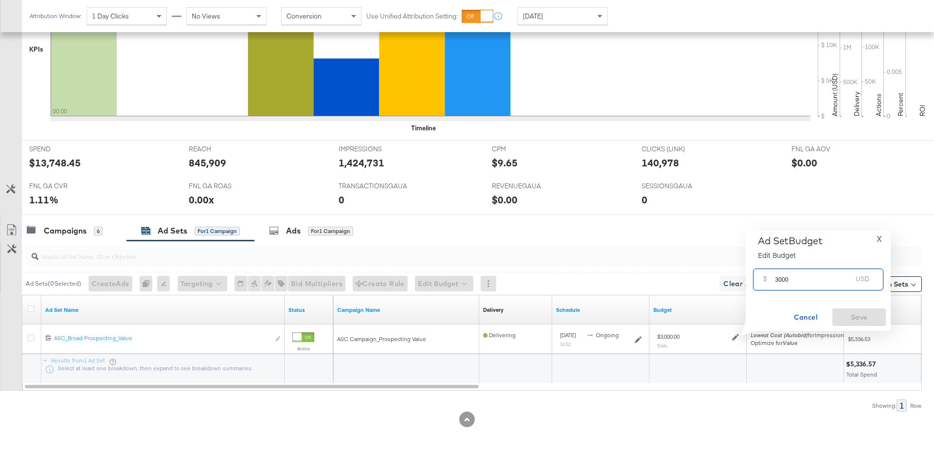
drag, startPoint x: 795, startPoint y: 281, endPoint x: 769, endPoint y: 280, distance: 25.8
click at [769, 280] on div "$ 3000 USD" at bounding box center [818, 279] width 130 height 22
type input "2200"
click at [875, 314] on span "Save" at bounding box center [859, 317] width 46 height 12
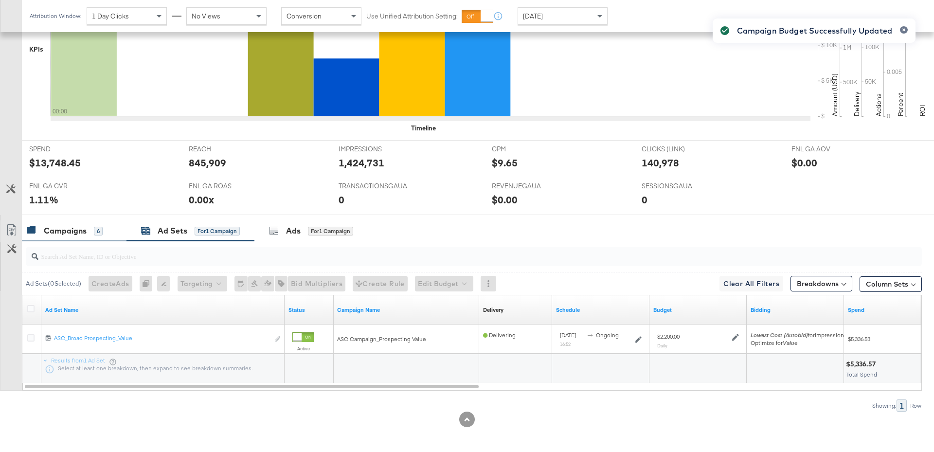
click at [66, 235] on div "Campaigns 6" at bounding box center [74, 230] width 105 height 21
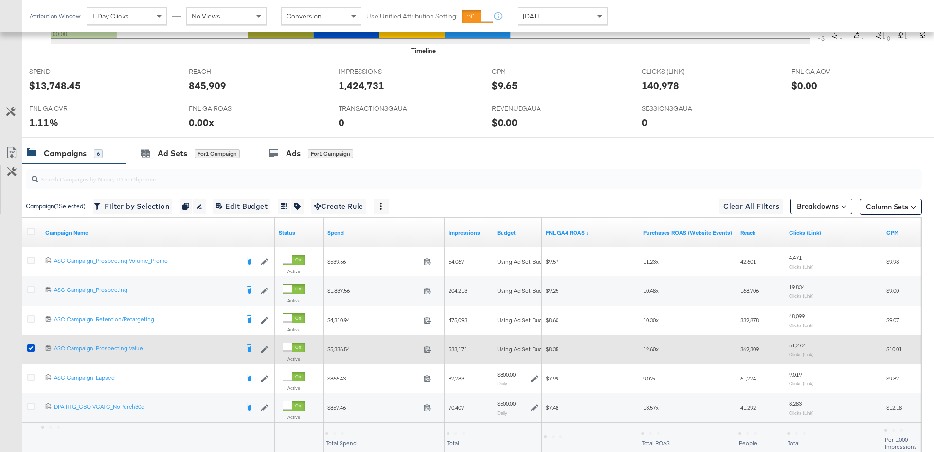
scroll to position [382, 0]
click at [25, 346] on div at bounding box center [32, 349] width 18 height 18
click at [27, 347] on icon at bounding box center [30, 347] width 7 height 7
click at [0, 0] on input "checkbox" at bounding box center [0, 0] width 0 height 0
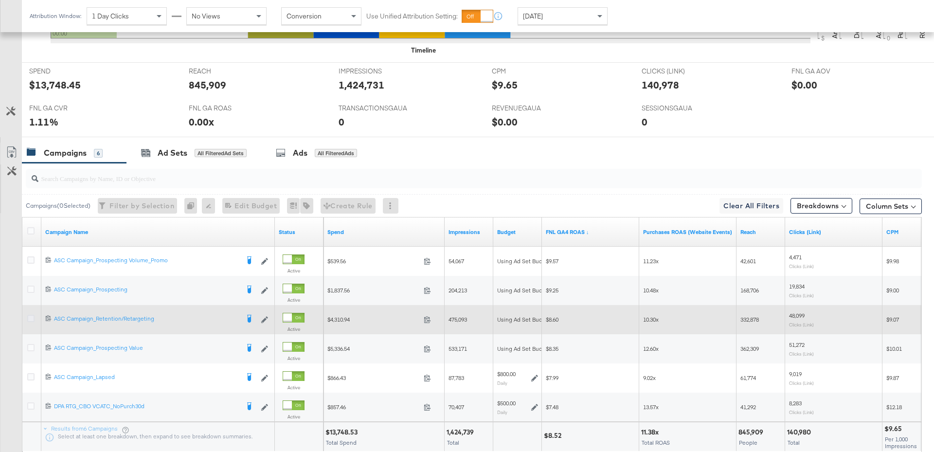
click at [32, 315] on icon at bounding box center [30, 318] width 7 height 7
click at [0, 0] on input "checkbox" at bounding box center [0, 0] width 0 height 0
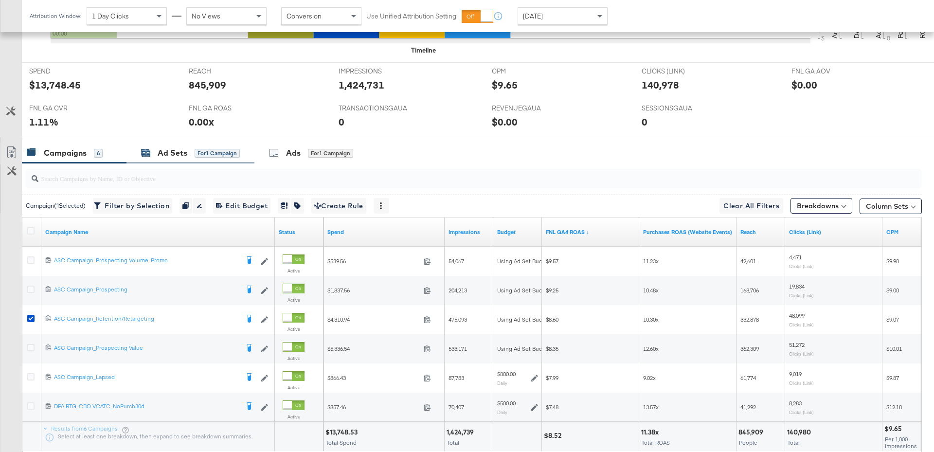
click at [202, 154] on div "for 1 Campaign" at bounding box center [217, 153] width 45 height 9
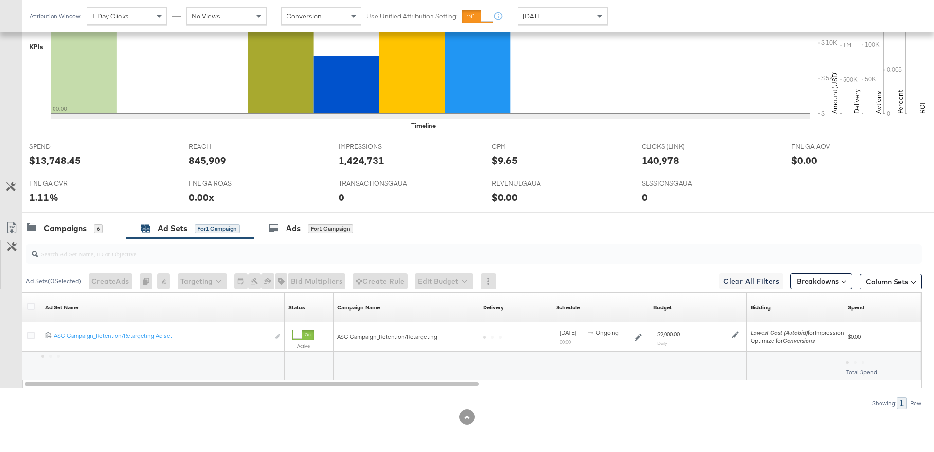
scroll to position [304, 0]
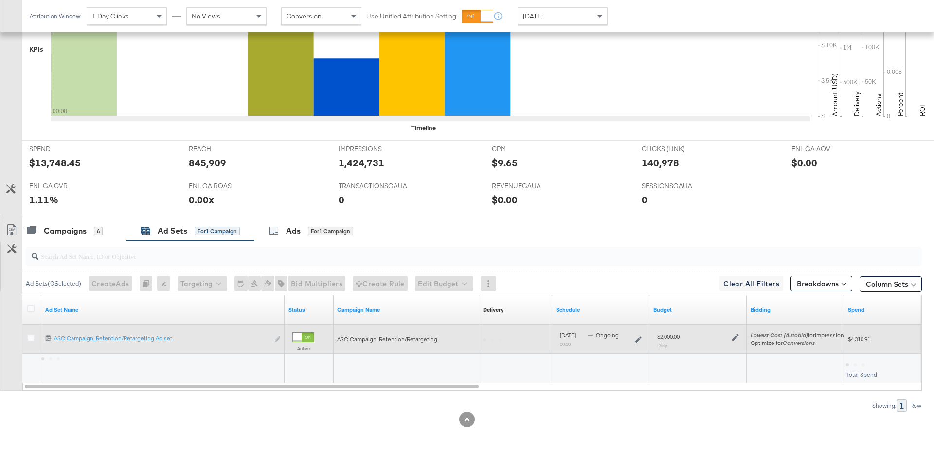
click at [737, 335] on icon at bounding box center [735, 337] width 7 height 7
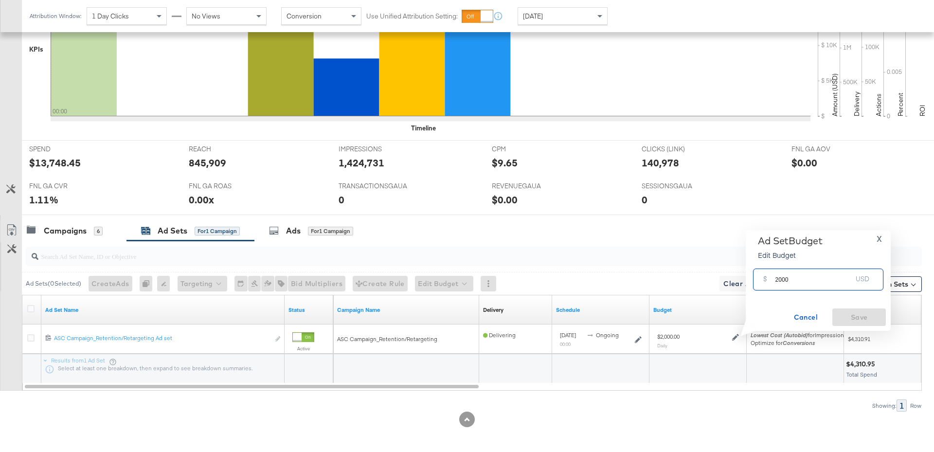
drag, startPoint x: 793, startPoint y: 279, endPoint x: 760, endPoint y: 279, distance: 33.6
click at [760, 279] on div "$ 2000 USD" at bounding box center [818, 279] width 130 height 22
type input "1700"
click at [844, 317] on span "Save" at bounding box center [859, 317] width 46 height 12
click at [82, 225] on div "Campaigns" at bounding box center [65, 230] width 43 height 11
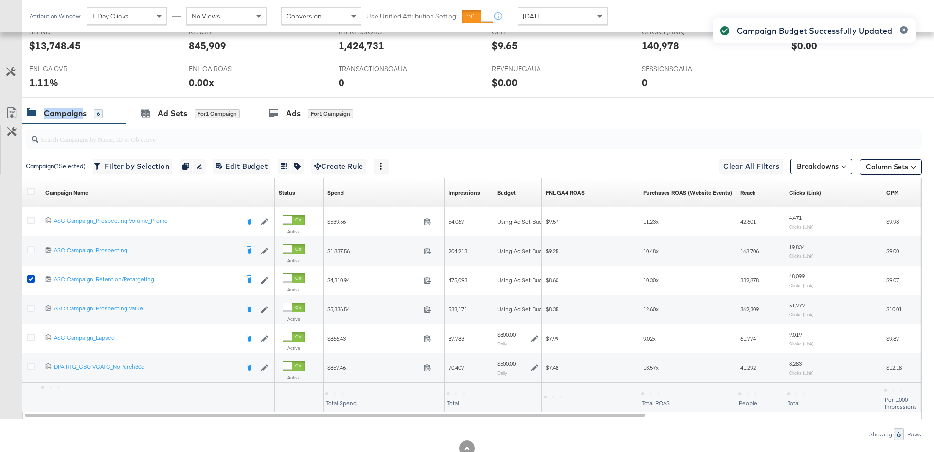
scroll to position [423, 0]
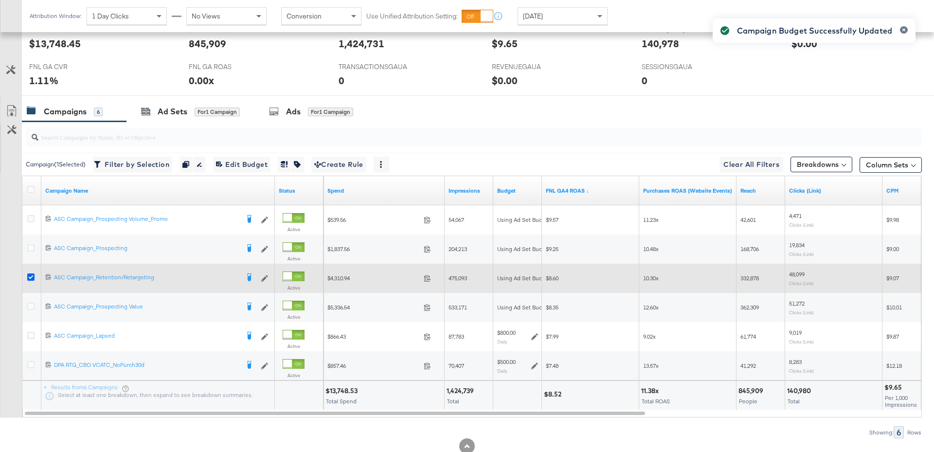
click at [30, 275] on icon at bounding box center [30, 276] width 7 height 7
click at [0, 0] on input "checkbox" at bounding box center [0, 0] width 0 height 0
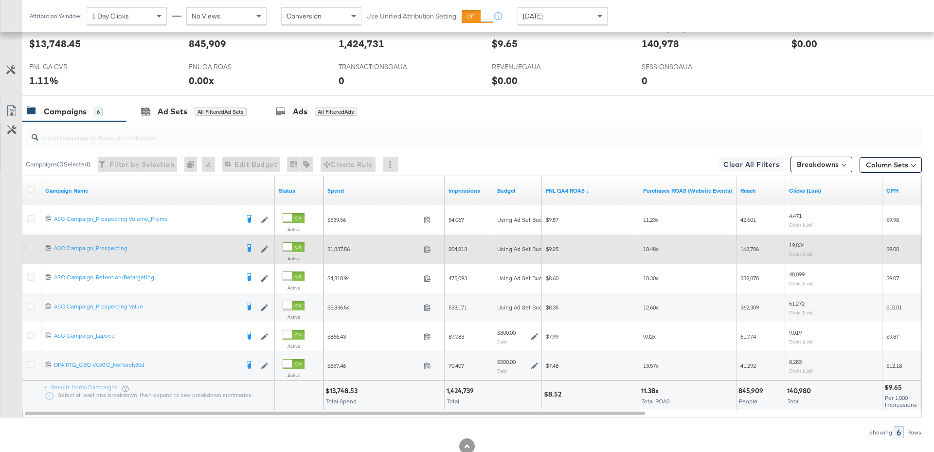
click at [29, 245] on icon at bounding box center [30, 247] width 7 height 7
click at [0, 0] on input "checkbox" at bounding box center [0, 0] width 0 height 0
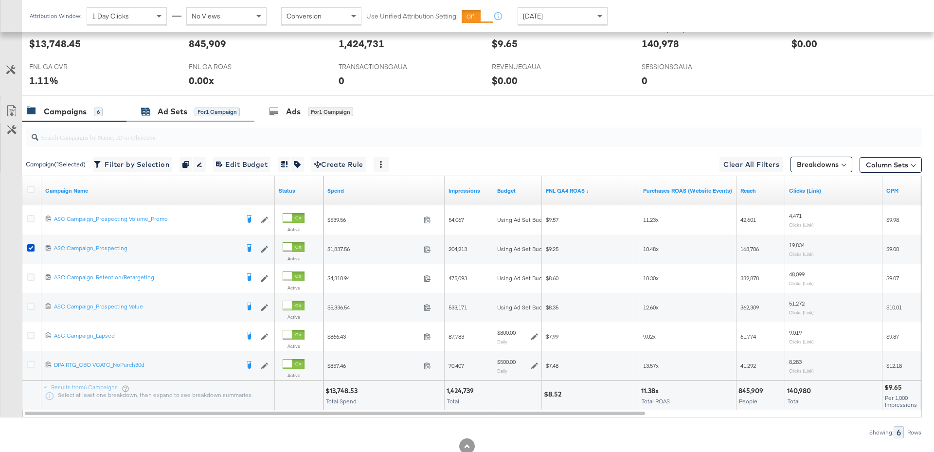
click at [195, 110] on div "for 1 Campaign" at bounding box center [217, 111] width 45 height 9
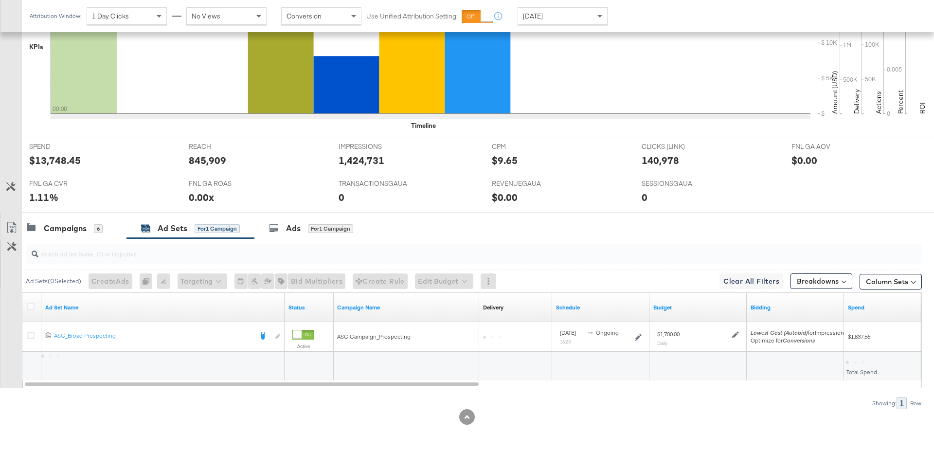
scroll to position [304, 0]
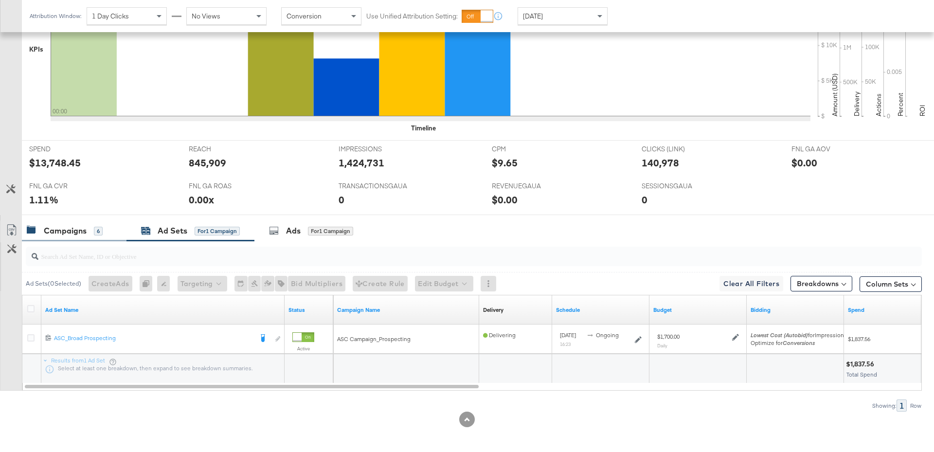
click at [64, 234] on div "Campaigns 6" at bounding box center [74, 230] width 105 height 21
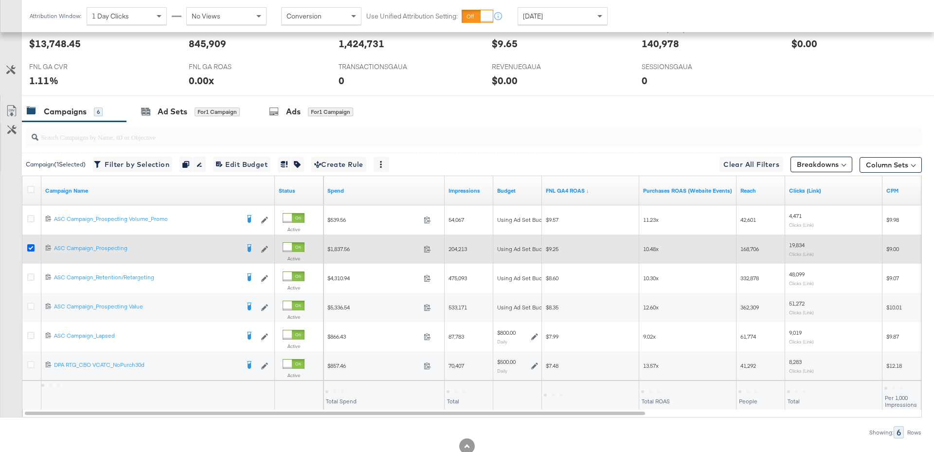
click at [29, 244] on icon at bounding box center [30, 247] width 7 height 7
click at [0, 0] on input "checkbox" at bounding box center [0, 0] width 0 height 0
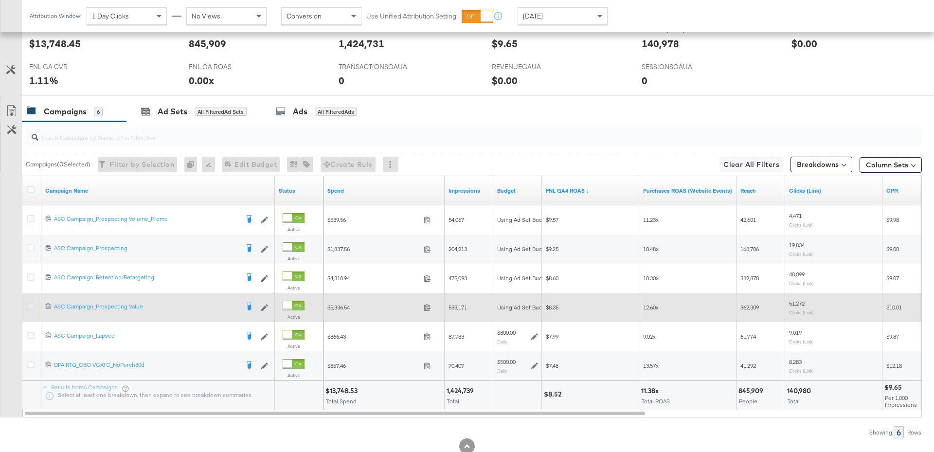
click at [31, 302] on icon at bounding box center [30, 305] width 7 height 7
click at [0, 0] on input "checkbox" at bounding box center [0, 0] width 0 height 0
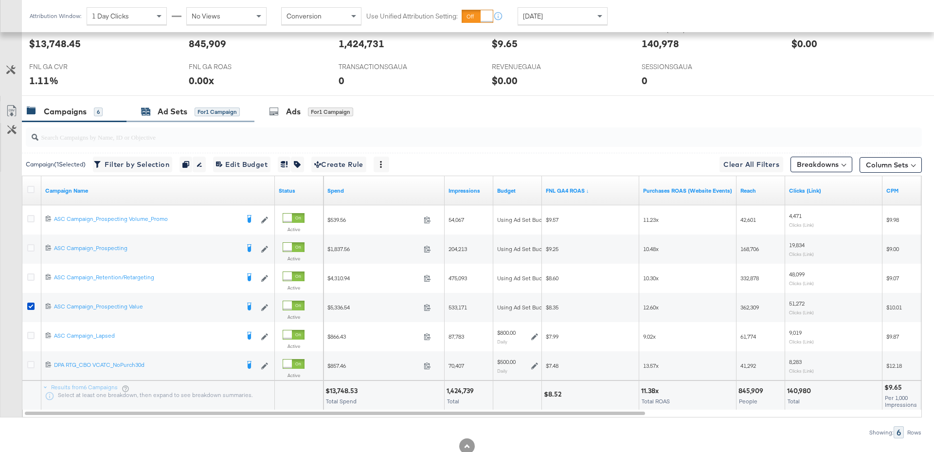
click at [173, 114] on div "Ad Sets" at bounding box center [173, 111] width 30 height 11
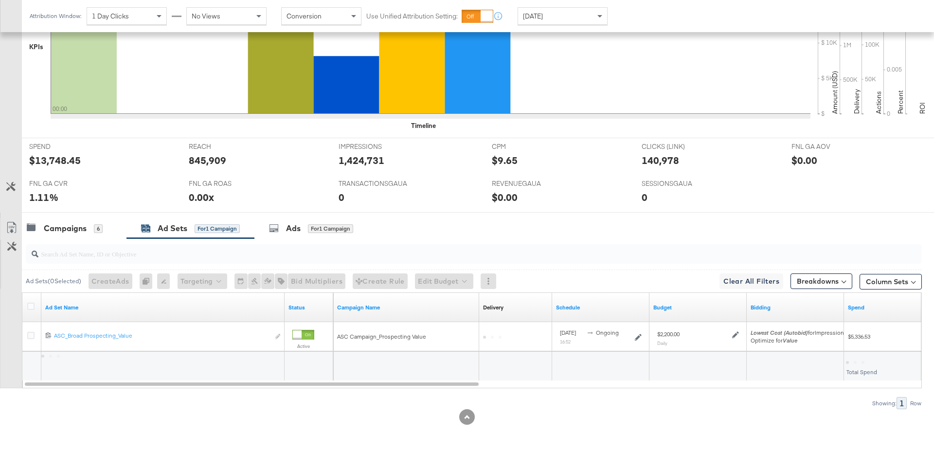
scroll to position [304, 0]
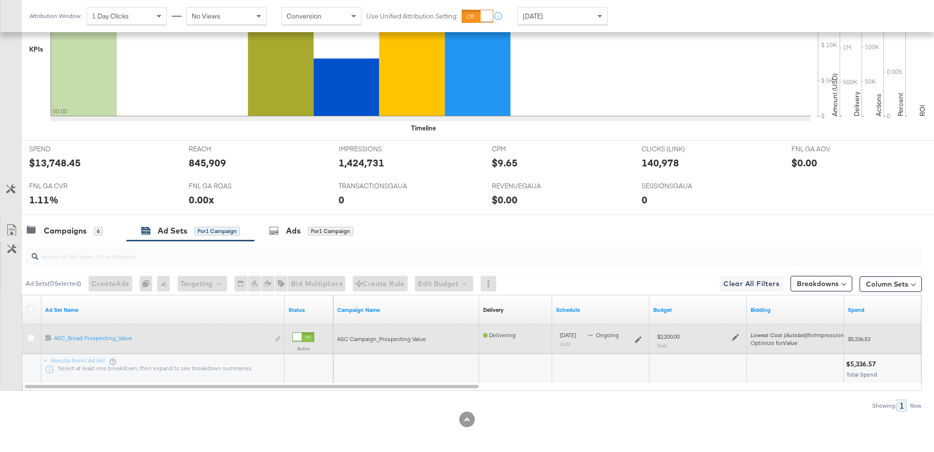
click at [736, 336] on icon at bounding box center [735, 337] width 7 height 7
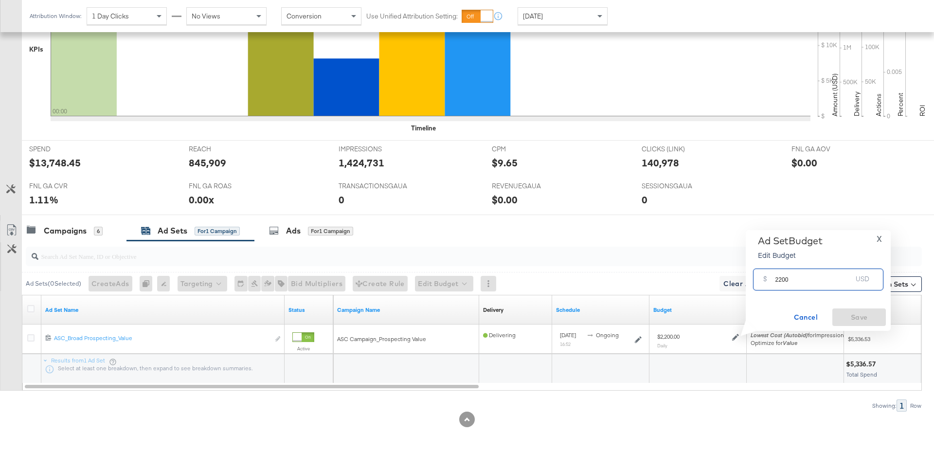
drag, startPoint x: 792, startPoint y: 281, endPoint x: 765, endPoint y: 278, distance: 26.9
click at [765, 278] on div "$ 2200 USD" at bounding box center [818, 279] width 130 height 22
type input "1600"
click at [867, 323] on button "Save" at bounding box center [858, 317] width 53 height 18
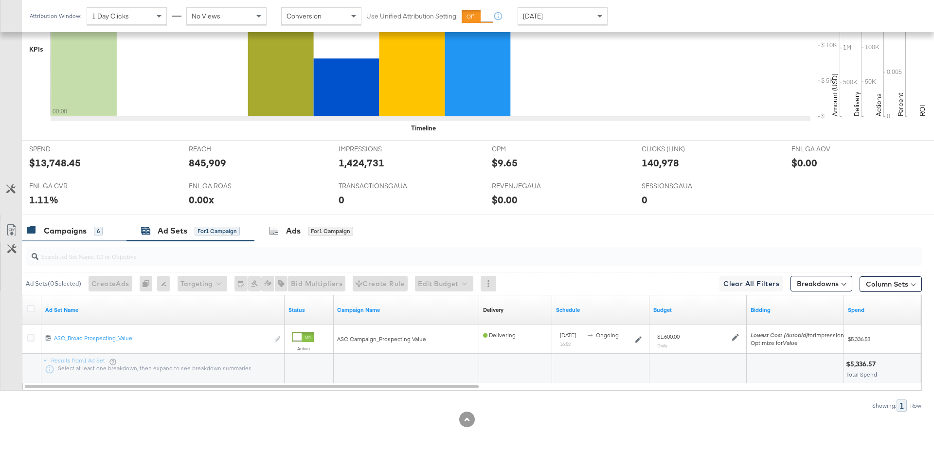
click at [87, 234] on div "Campaigns 6" at bounding box center [74, 230] width 105 height 21
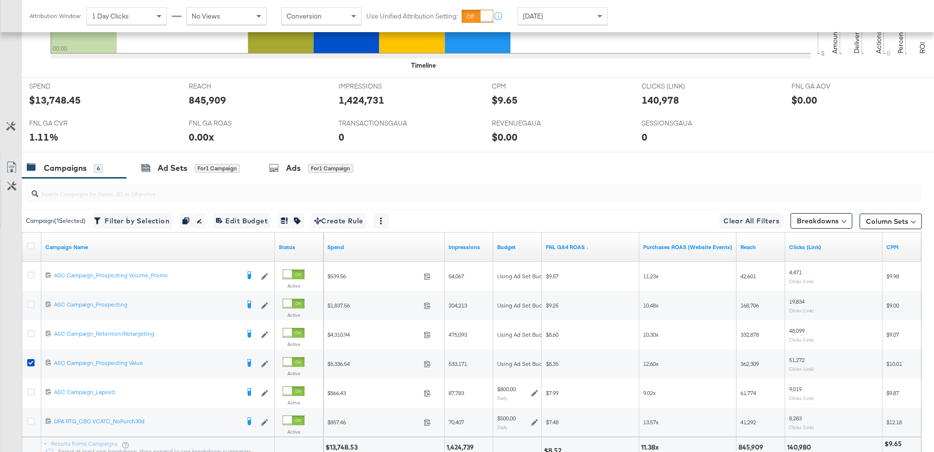
scroll to position [450, 0]
